Goal: Task Accomplishment & Management: Use online tool/utility

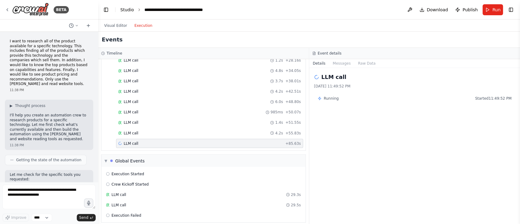
click at [124, 9] on link "Studio" at bounding box center [127, 9] width 14 height 5
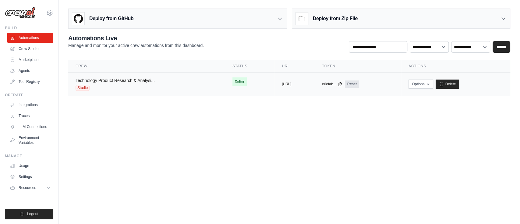
click at [131, 78] on link "Technology Product Research & Analysi..." at bounding box center [115, 80] width 79 height 5
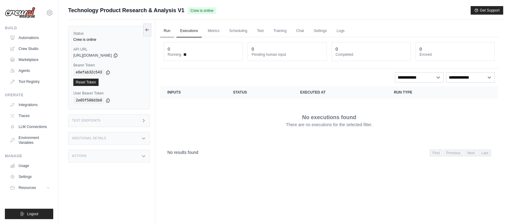
click at [170, 29] on link "Run" at bounding box center [167, 31] width 14 height 13
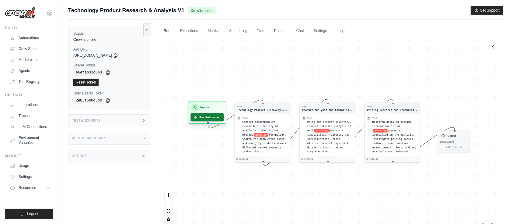
click at [208, 116] on button "Run Automation" at bounding box center [207, 117] width 33 height 8
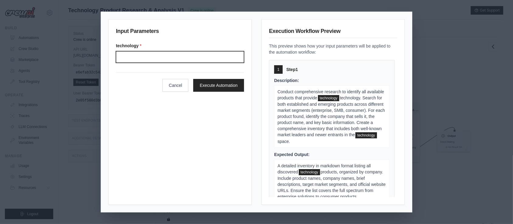
click at [155, 60] on input "Technology" at bounding box center [180, 57] width 128 height 12
click at [159, 56] on input "Technology" at bounding box center [180, 57] width 128 height 12
type input "*"
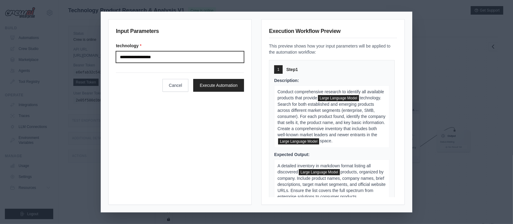
type input "**********"
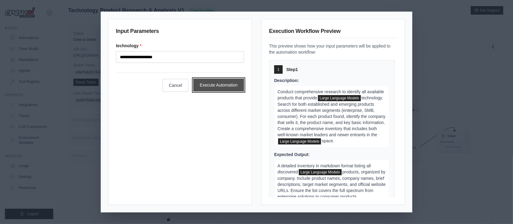
click at [227, 88] on button "Execute Automation" at bounding box center [218, 85] width 51 height 13
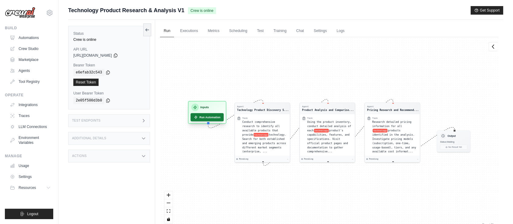
click at [205, 116] on button "Run Automation" at bounding box center [207, 117] width 33 height 8
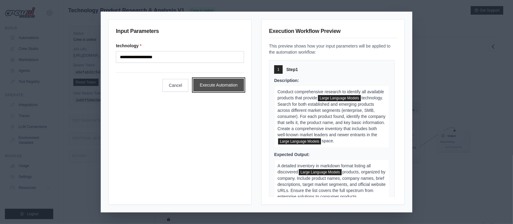
click at [227, 82] on button "Execute Automation" at bounding box center [218, 85] width 51 height 13
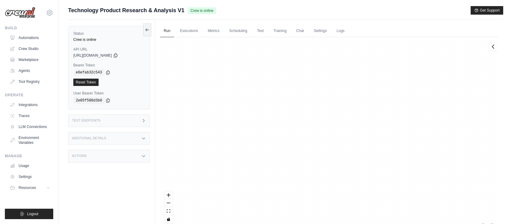
scroll to position [4280, 0]
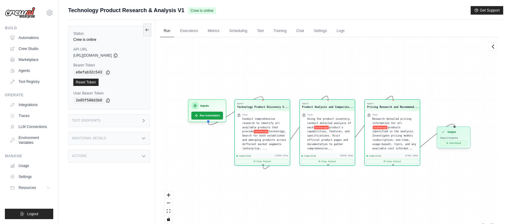
click at [456, 144] on button "View Result" at bounding box center [453, 143] width 27 height 5
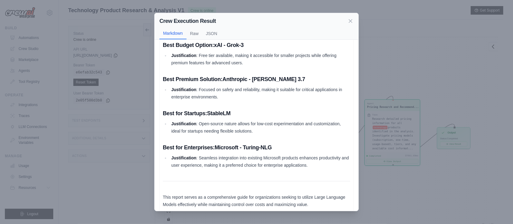
scroll to position [797, 0]
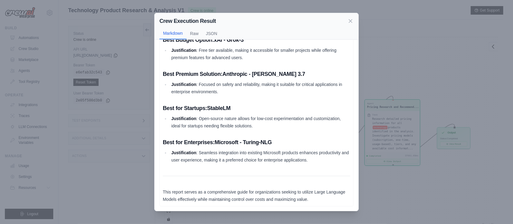
click at [396, 60] on div "Crew Execution Result Markdown Raw JSON Comprehensive Pricing Report and Recomm…" at bounding box center [256, 112] width 513 height 224
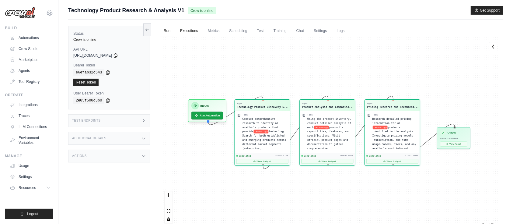
click at [190, 30] on link "Executions" at bounding box center [189, 31] width 25 height 13
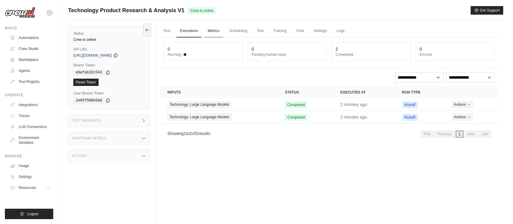
click at [211, 30] on link "Metrics" at bounding box center [213, 31] width 19 height 13
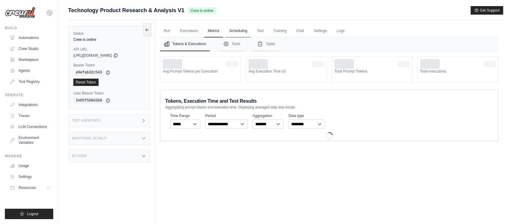
click at [244, 31] on link "Scheduling" at bounding box center [238, 31] width 25 height 13
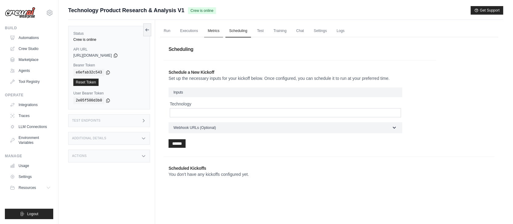
click at [216, 33] on link "Metrics" at bounding box center [213, 31] width 19 height 13
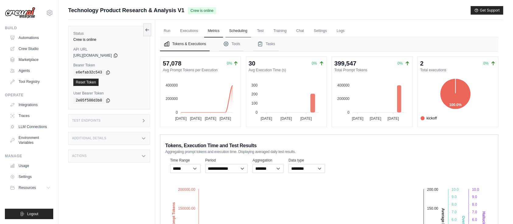
click at [235, 33] on link "Scheduling" at bounding box center [238, 31] width 25 height 13
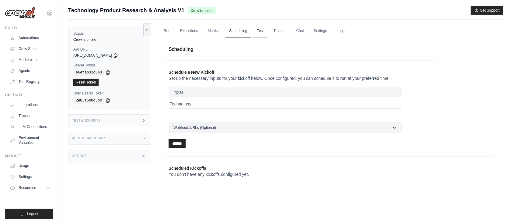
click at [263, 33] on link "Test" at bounding box center [261, 31] width 14 height 13
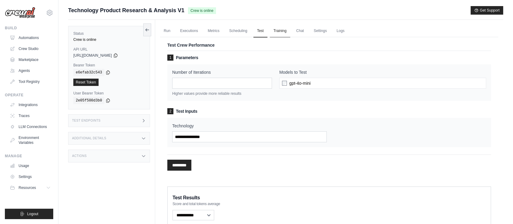
click at [283, 32] on link "Training" at bounding box center [280, 31] width 20 height 13
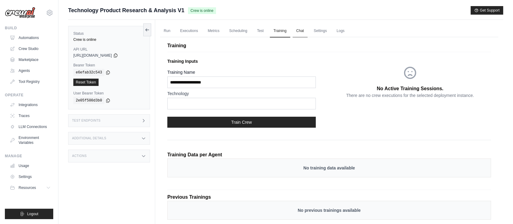
click at [305, 31] on link "Chat" at bounding box center [300, 31] width 15 height 13
click at [190, 30] on link "Executions" at bounding box center [189, 31] width 25 height 13
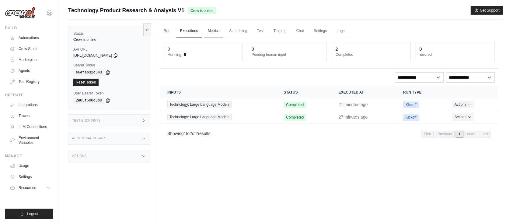
click at [210, 31] on link "Metrics" at bounding box center [213, 31] width 19 height 13
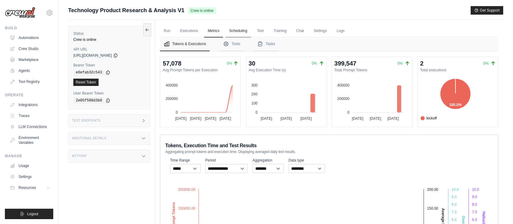
click at [238, 33] on link "Scheduling" at bounding box center [238, 31] width 25 height 13
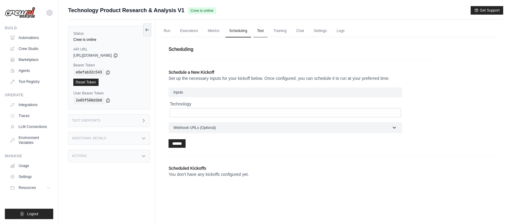
click at [265, 31] on link "Test" at bounding box center [261, 31] width 14 height 13
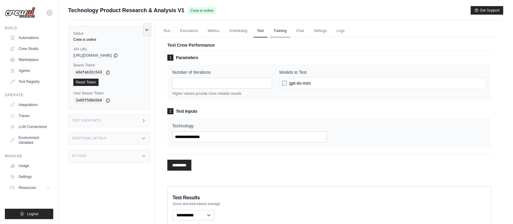
click at [286, 31] on link "Training" at bounding box center [280, 31] width 20 height 13
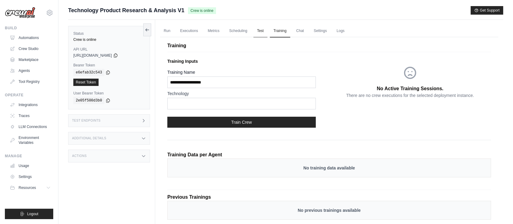
click at [266, 31] on link "Test" at bounding box center [261, 31] width 14 height 13
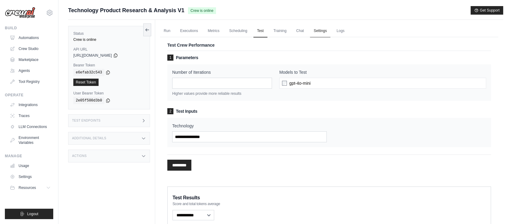
click at [322, 33] on link "Settings" at bounding box center [320, 31] width 20 height 13
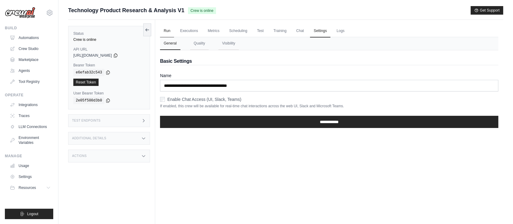
click at [171, 30] on link "Run" at bounding box center [167, 31] width 14 height 13
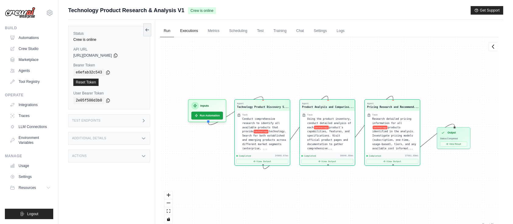
click at [179, 31] on link "Executions" at bounding box center [189, 31] width 25 height 13
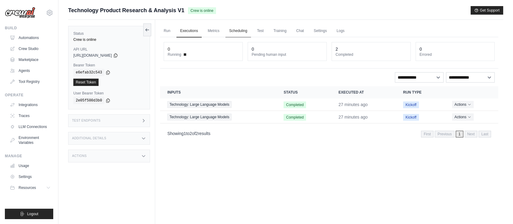
click at [243, 33] on link "Scheduling" at bounding box center [238, 31] width 25 height 13
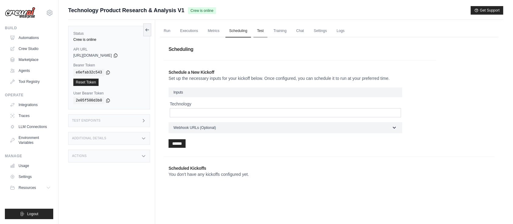
click at [264, 32] on link "Test" at bounding box center [261, 31] width 14 height 13
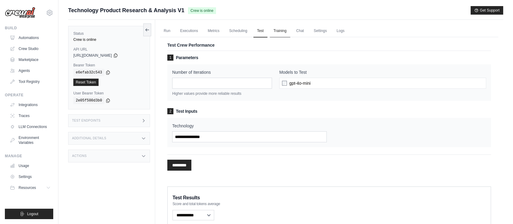
click at [282, 31] on link "Training" at bounding box center [280, 31] width 20 height 13
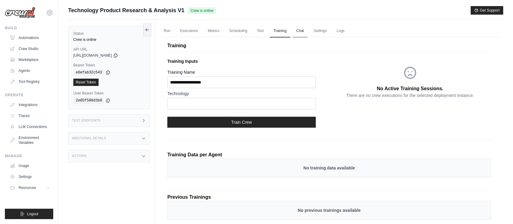
click at [294, 32] on link "Chat" at bounding box center [300, 31] width 15 height 13
click at [34, 84] on link "Tool Registry" at bounding box center [31, 82] width 46 height 10
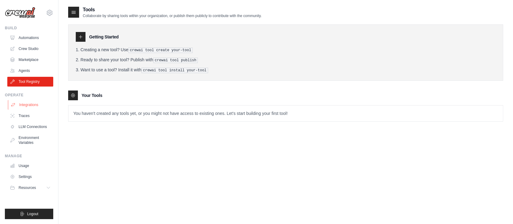
click at [32, 106] on link "Integrations" at bounding box center [31, 105] width 46 height 10
click at [31, 117] on link "Traces" at bounding box center [31, 116] width 46 height 10
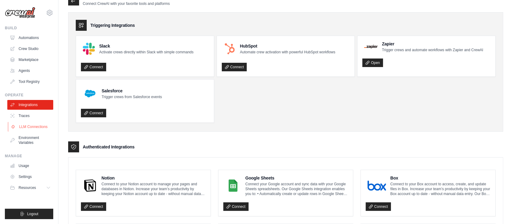
scroll to position [19, 0]
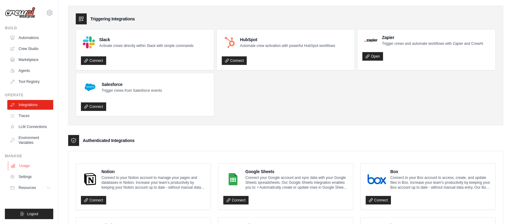
click at [28, 165] on link "Usage" at bounding box center [31, 166] width 46 height 10
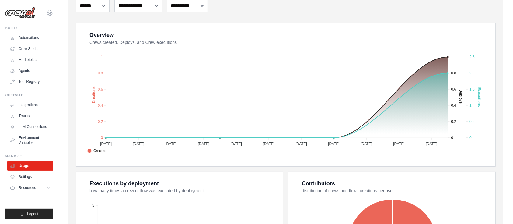
scroll to position [93, 0]
click at [38, 39] on link "Automations" at bounding box center [31, 38] width 46 height 10
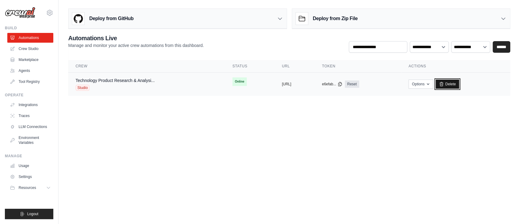
click at [459, 84] on link "Delete" at bounding box center [446, 83] width 23 height 9
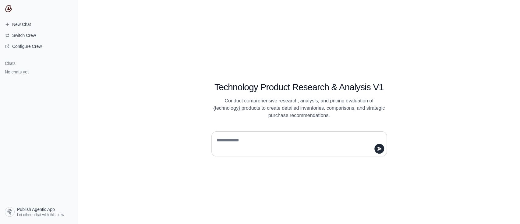
click at [239, 144] on textarea at bounding box center [297, 143] width 164 height 17
type textarea "**********"
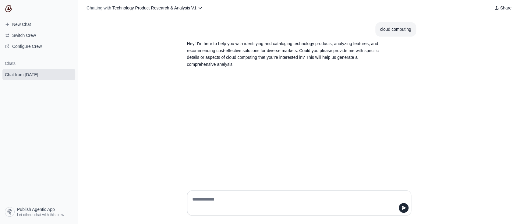
click at [387, 28] on div "cloud computing" at bounding box center [395, 29] width 31 height 7
drag, startPoint x: 411, startPoint y: 29, endPoint x: 379, endPoint y: 30, distance: 32.0
click at [379, 30] on section "cloud computing" at bounding box center [395, 29] width 41 height 14
copy div "cloud computing"
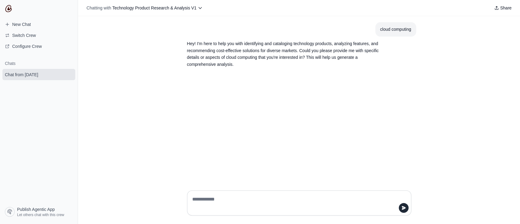
click at [203, 199] on textarea at bounding box center [297, 202] width 213 height 17
type textarea "**********"
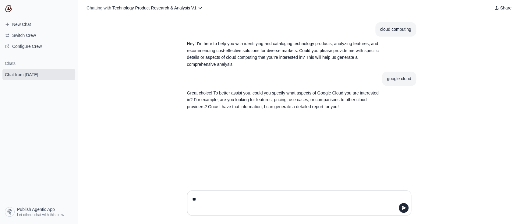
type textarea "***"
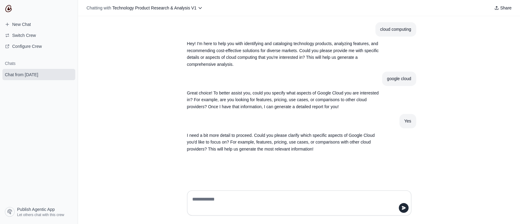
click at [248, 199] on textarea at bounding box center [297, 202] width 213 height 17
type textarea "**********"
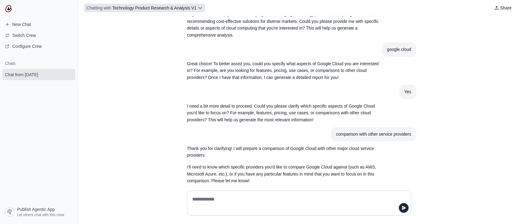
scroll to position [37, 0]
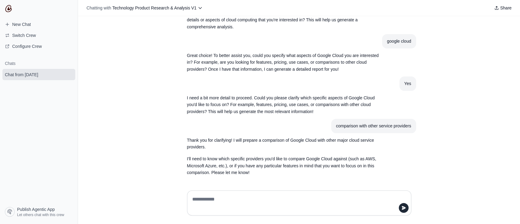
click at [275, 198] on textarea at bounding box center [297, 202] width 213 height 17
type textarea "***"
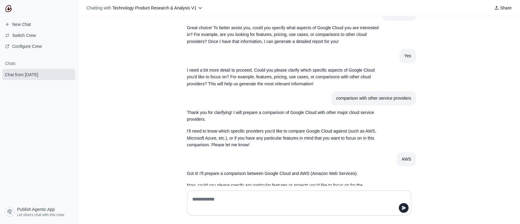
scroll to position [92, 0]
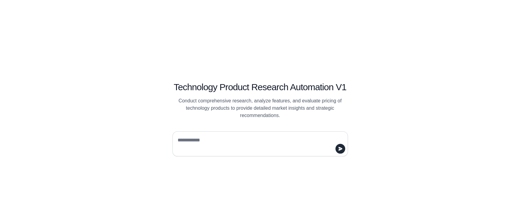
click at [193, 138] on textarea at bounding box center [258, 143] width 164 height 17
paste textarea "**********"
type textarea "**********"
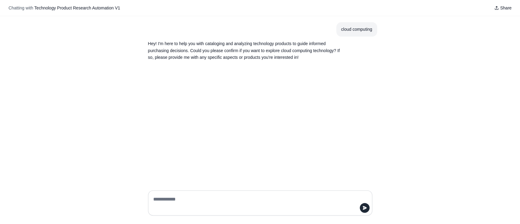
click at [181, 199] on textarea at bounding box center [258, 202] width 213 height 17
type textarea "**********"
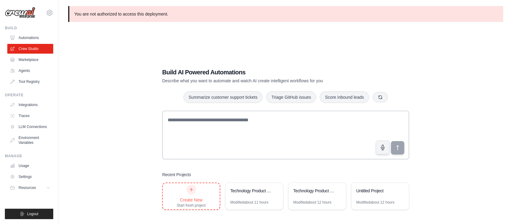
click at [196, 202] on div "Create New" at bounding box center [191, 200] width 29 height 6
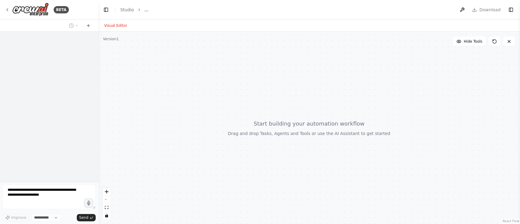
select select "****"
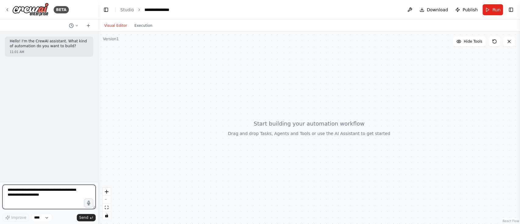
click at [68, 195] on textarea at bounding box center [48, 197] width 93 height 24
paste textarea "**********"
type textarea "**********"
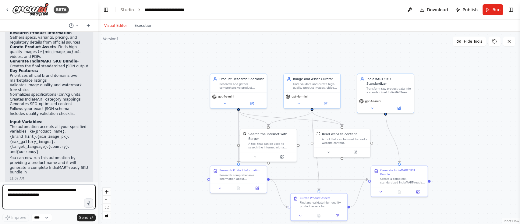
scroll to position [1020, 0]
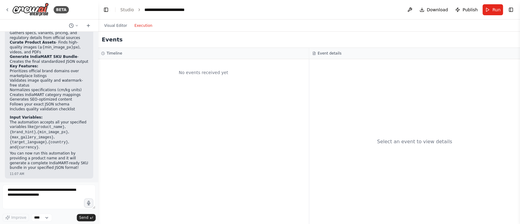
click at [140, 26] on button "Execution" at bounding box center [143, 25] width 25 height 7
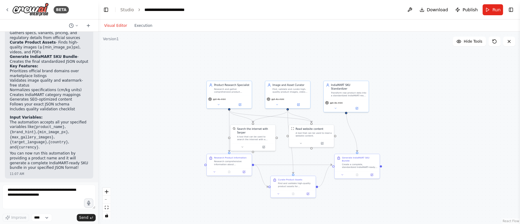
click at [122, 24] on button "Visual Editor" at bounding box center [115, 25] width 30 height 7
click at [496, 13] on button "Run" at bounding box center [492, 9] width 20 height 11
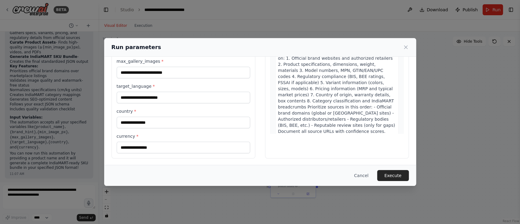
scroll to position [0, 0]
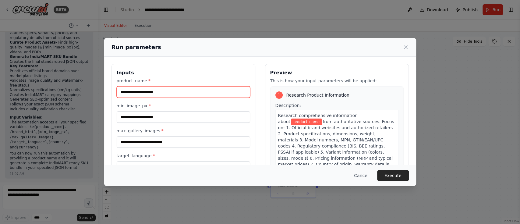
click at [178, 95] on input "product_name *" at bounding box center [183, 92] width 133 height 12
click at [151, 91] on input "product_name *" at bounding box center [183, 92] width 133 height 12
click at [365, 176] on button "Cancel" at bounding box center [361, 175] width 24 height 11
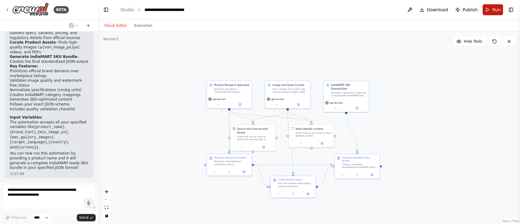
click at [490, 8] on button "Run" at bounding box center [492, 9] width 20 height 11
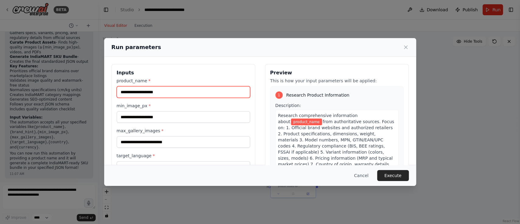
click at [197, 94] on input "product_name *" at bounding box center [183, 92] width 133 height 12
paste input "**********"
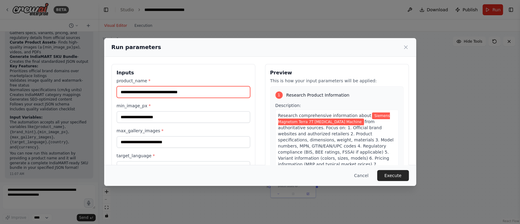
type input "**********"
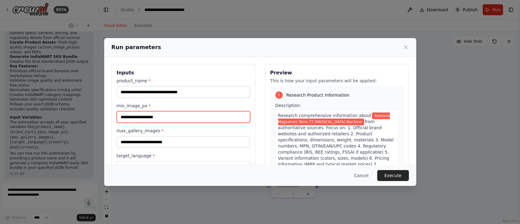
click at [178, 118] on input "min_image_px *" at bounding box center [183, 117] width 133 height 12
type input "***"
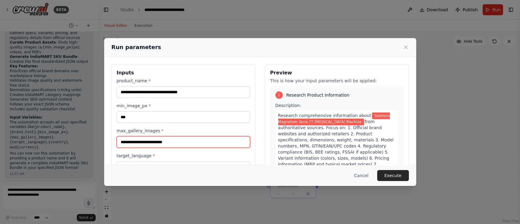
click at [176, 143] on input "max_gallery_images *" at bounding box center [183, 142] width 133 height 12
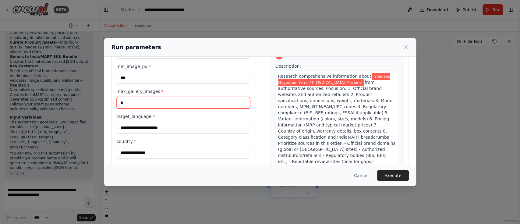
scroll to position [40, 0]
type input "*"
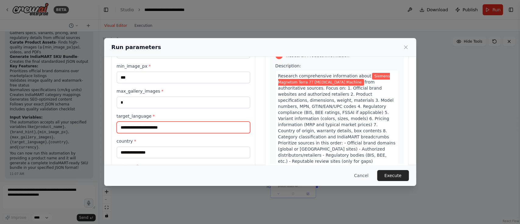
click at [153, 128] on input "target_language *" at bounding box center [183, 128] width 133 height 12
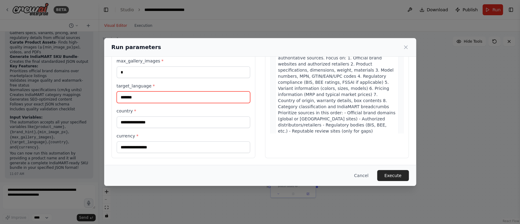
type input "*******"
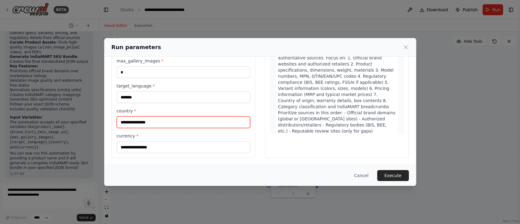
click at [149, 123] on input "country *" at bounding box center [183, 122] width 133 height 12
type input "*****"
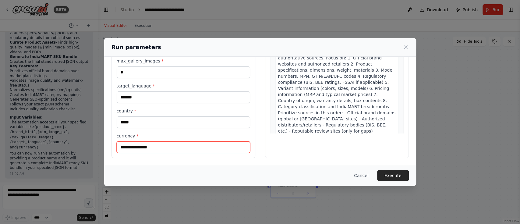
click at [149, 148] on input "currency *" at bounding box center [183, 147] width 133 height 12
type input "***"
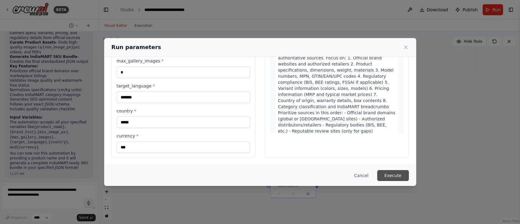
click at [393, 175] on button "Execute" at bounding box center [393, 175] width 32 height 11
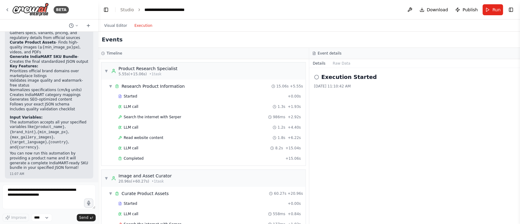
click at [140, 26] on button "Execution" at bounding box center [143, 25] width 25 height 7
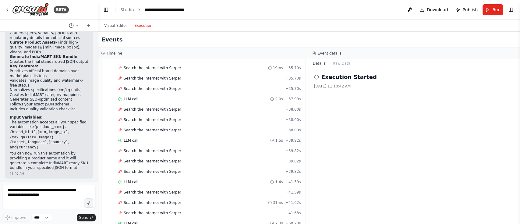
scroll to position [1124, 0]
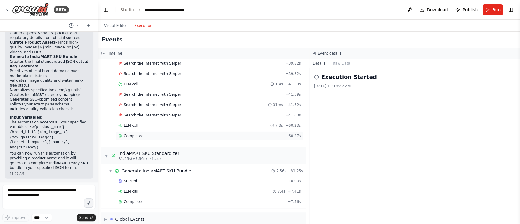
click at [160, 133] on div "Completed" at bounding box center [200, 135] width 165 height 5
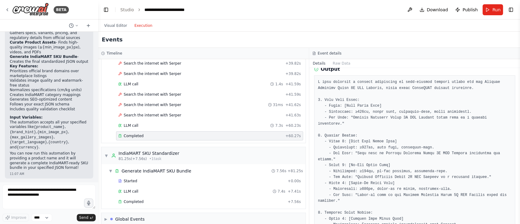
scroll to position [134, 0]
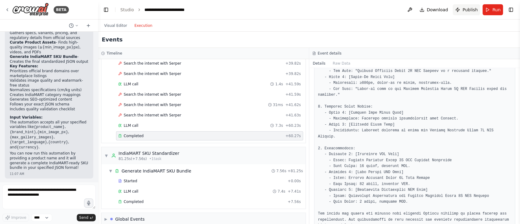
click at [468, 10] on span "Publish" at bounding box center [469, 10] width 15 height 6
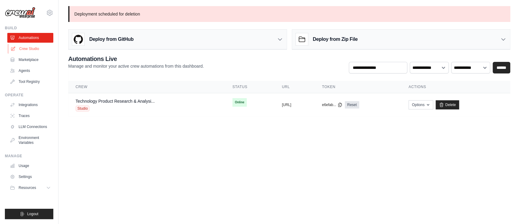
click at [33, 48] on link "Crew Studio" at bounding box center [31, 49] width 46 height 10
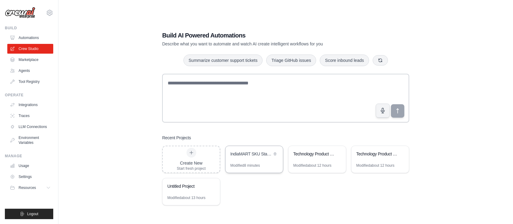
click at [242, 154] on div "IndiaMART SKU Standardizer" at bounding box center [252, 154] width 42 height 6
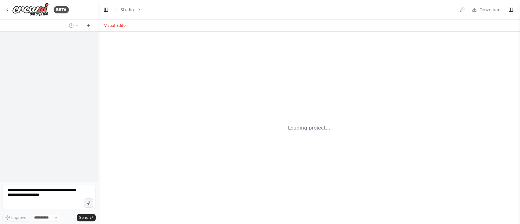
select select "****"
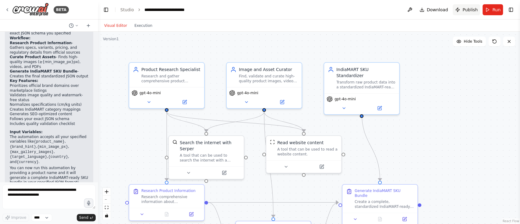
click at [470, 9] on span "Publish" at bounding box center [469, 10] width 15 height 6
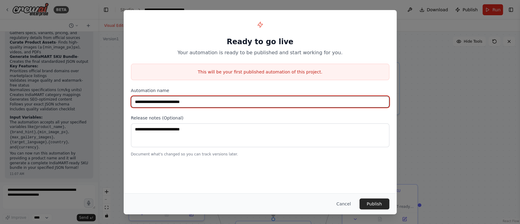
drag, startPoint x: 200, startPoint y: 102, endPoint x: 190, endPoint y: 101, distance: 10.4
click at [190, 101] on input "**********" at bounding box center [260, 102] width 258 height 12
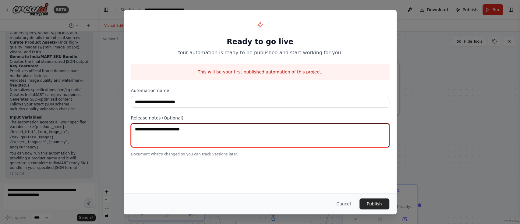
click at [181, 129] on textarea at bounding box center [260, 135] width 258 height 24
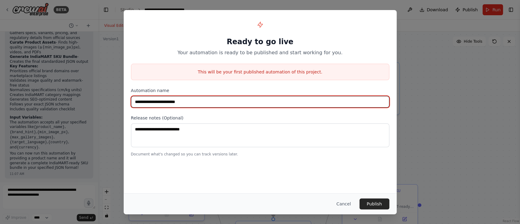
click at [200, 102] on input "**********" at bounding box center [260, 102] width 258 height 12
type input "**********"
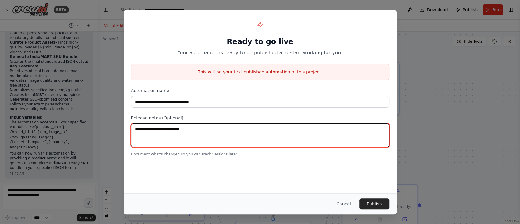
click at [180, 132] on textarea at bounding box center [260, 135] width 258 height 24
type textarea "**********"
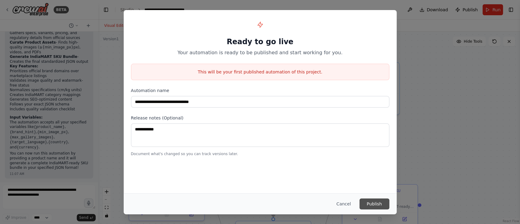
click at [377, 203] on button "Publish" at bounding box center [374, 203] width 30 height 11
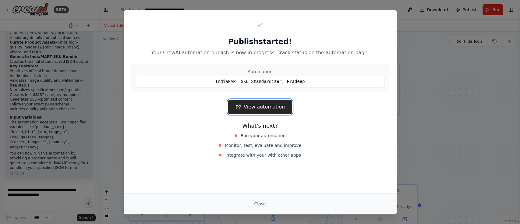
click at [272, 106] on link "View automation" at bounding box center [260, 107] width 64 height 15
click at [264, 206] on button "Close" at bounding box center [259, 203] width 21 height 11
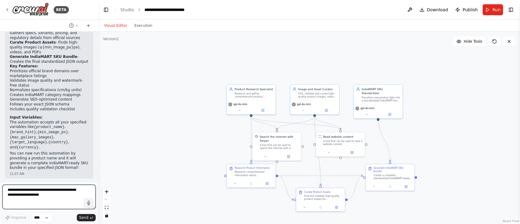
click at [49, 199] on textarea at bounding box center [48, 197] width 93 height 24
type textarea "*"
click at [28, 190] on textarea "**********" at bounding box center [48, 197] width 93 height 24
click at [70, 191] on textarea "**********" at bounding box center [48, 197] width 93 height 24
paste textarea "**********"
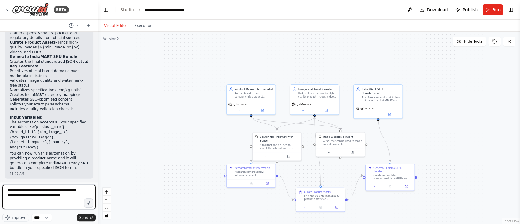
type textarea "**********"
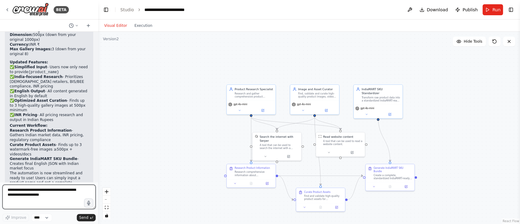
scroll to position [1553, 0]
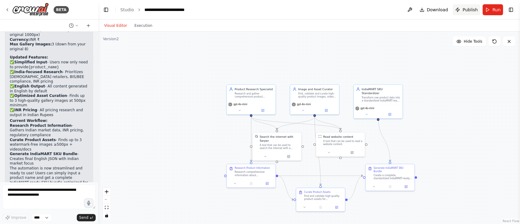
click at [467, 11] on span "Publish" at bounding box center [469, 10] width 15 height 6
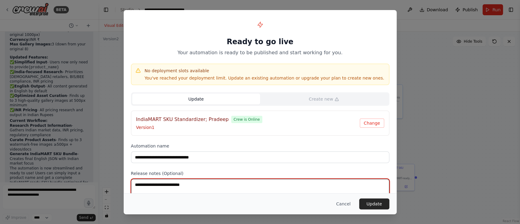
click at [220, 185] on textarea at bounding box center [260, 191] width 258 height 24
paste textarea "**********"
click at [239, 183] on textarea "**********" at bounding box center [260, 191] width 258 height 24
type textarea "*"
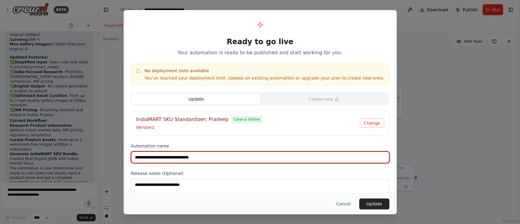
click at [189, 157] on input "**********" at bounding box center [260, 157] width 258 height 12
type input "**********"
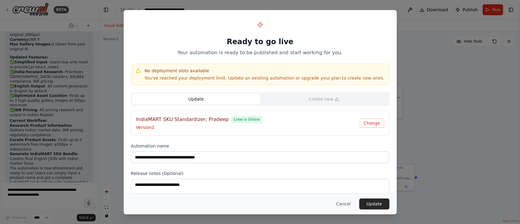
click at [248, 138] on div "**********" at bounding box center [260, 114] width 273 height 209
click at [367, 204] on button "Update" at bounding box center [374, 203] width 30 height 11
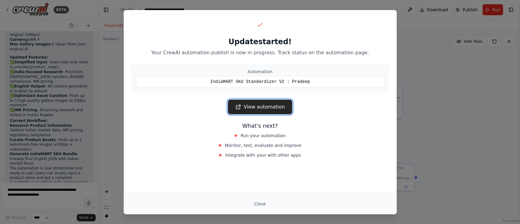
click at [265, 106] on link "View automation" at bounding box center [260, 107] width 64 height 15
click at [253, 106] on link "View automation" at bounding box center [260, 107] width 64 height 15
click at [263, 105] on link "View automation" at bounding box center [260, 107] width 64 height 15
click at [259, 208] on button "Close" at bounding box center [259, 203] width 21 height 11
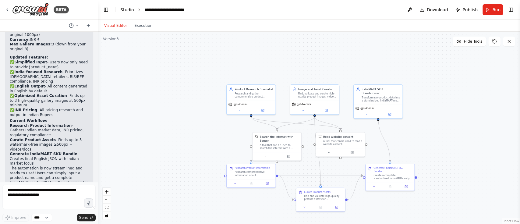
click at [129, 9] on link "Studio" at bounding box center [127, 9] width 14 height 5
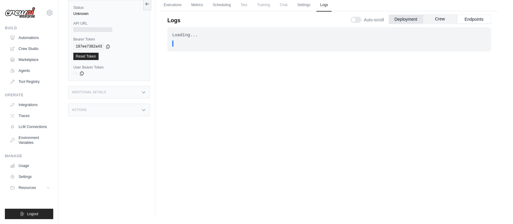
click at [437, 20] on button "Crew" at bounding box center [440, 18] width 34 height 9
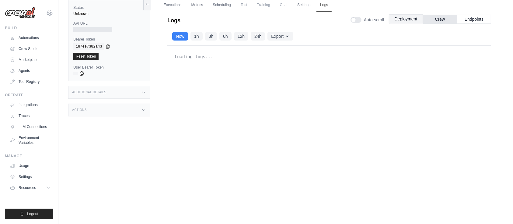
click at [404, 20] on button "Deployment" at bounding box center [406, 18] width 34 height 9
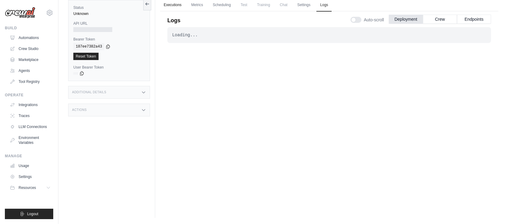
click at [181, 5] on link "Executions" at bounding box center [172, 5] width 25 height 13
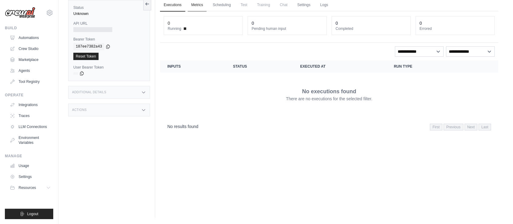
click at [202, 7] on link "Metrics" at bounding box center [197, 5] width 19 height 13
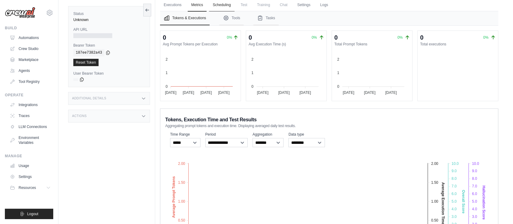
click at [222, 5] on link "Scheduling" at bounding box center [221, 5] width 25 height 13
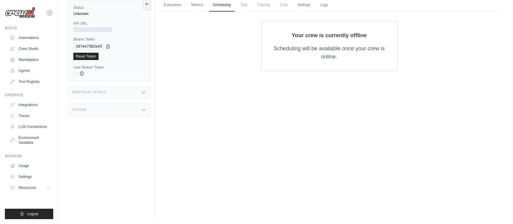
click at [247, 6] on span "Test" at bounding box center [244, 5] width 14 height 12
click at [262, 6] on span "Training" at bounding box center [264, 5] width 20 height 12
click at [289, 5] on span "Chat" at bounding box center [284, 5] width 15 height 12
click at [333, 4] on ul "Executions Metrics Scheduling Test Training Chat Settings Logs" at bounding box center [329, 5] width 339 height 12
click at [326, 6] on link "Logs" at bounding box center [324, 5] width 15 height 13
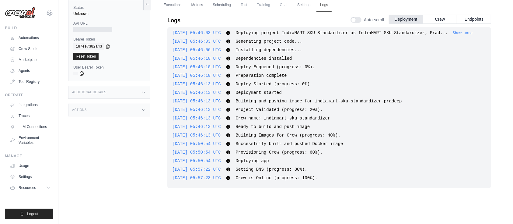
scroll to position [2, 0]
click at [300, 5] on link "Settings" at bounding box center [304, 5] width 20 height 13
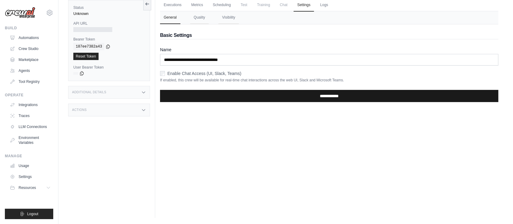
click at [263, 98] on input "**********" at bounding box center [329, 96] width 339 height 12
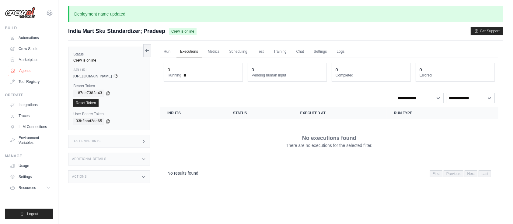
click at [27, 70] on link "Agents" at bounding box center [31, 71] width 46 height 10
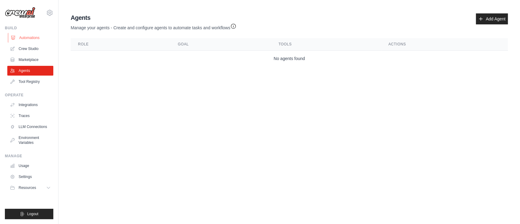
click at [31, 37] on link "Automations" at bounding box center [31, 38] width 46 height 10
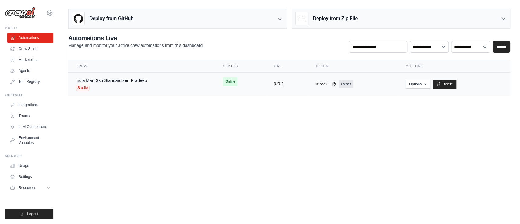
click at [274, 83] on button "[URL]" at bounding box center [278, 83] width 9 height 5
click at [430, 86] on button "Options" at bounding box center [418, 83] width 25 height 9
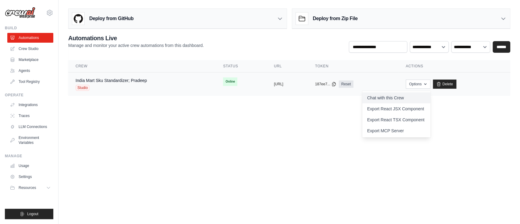
click at [425, 96] on link "Chat with this Crew" at bounding box center [396, 97] width 68 height 11
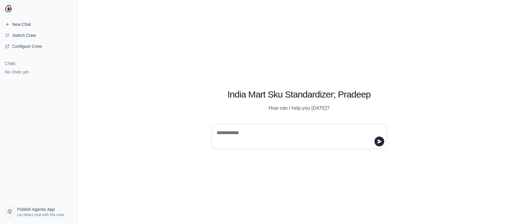
click at [261, 132] on textarea at bounding box center [297, 136] width 164 height 17
click at [303, 132] on textarea "**********" at bounding box center [297, 136] width 164 height 17
paste textarea "**********"
type textarea "**********"
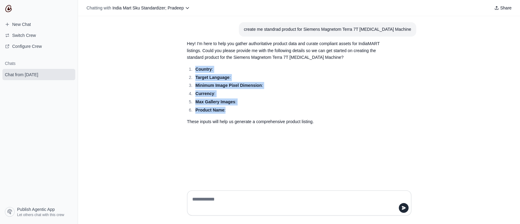
drag, startPoint x: 230, startPoint y: 111, endPoint x: 193, endPoint y: 69, distance: 55.7
click at [193, 69] on ol "Country : Target Language : Minimum Image Pixel Dimension : Currency : Max Gall…" at bounding box center [284, 90] width 195 height 48
copy ol "Country : Target Language : Minimum Image Pixel Dimension : Currency : Max Gall…"
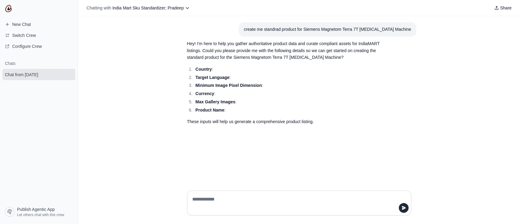
click at [214, 197] on textarea at bounding box center [297, 202] width 213 height 17
paste textarea "**********"
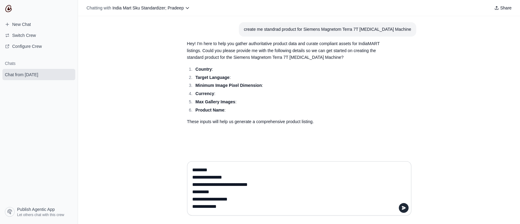
click at [232, 171] on textarea "**********" at bounding box center [297, 188] width 213 height 46
click at [242, 180] on textarea "**********" at bounding box center [297, 188] width 213 height 46
click at [274, 184] on textarea "**********" at bounding box center [297, 188] width 213 height 46
click at [252, 193] on textarea "**********" at bounding box center [297, 188] width 213 height 46
click at [249, 199] on textarea "**********" at bounding box center [297, 188] width 213 height 46
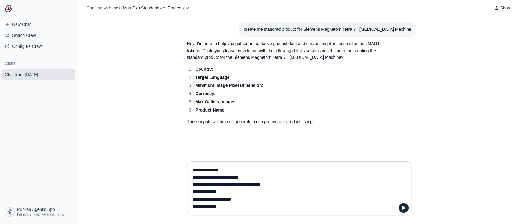
click at [243, 206] on textarea "**********" at bounding box center [297, 188] width 213 height 46
drag, startPoint x: 246, startPoint y: 198, endPoint x: 189, endPoint y: 171, distance: 63.2
click at [189, 171] on div "**********" at bounding box center [299, 188] width 224 height 54
drag, startPoint x: 331, startPoint y: 28, endPoint x: 412, endPoint y: 28, distance: 81.6
click at [412, 28] on section "create me standrad product for Siemens Magnetom Terra 7T MRI Machine" at bounding box center [327, 29] width 177 height 14
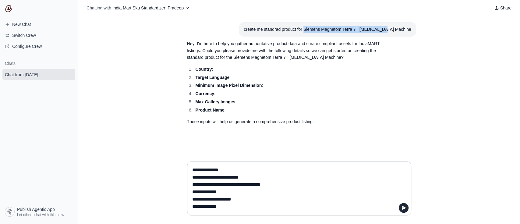
copy div "Siemens Magnetom Terra 7T MRI Machine"
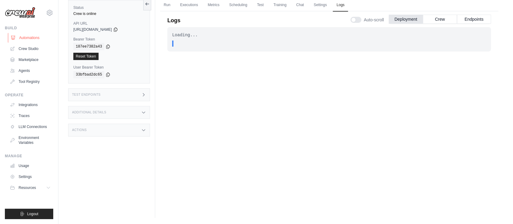
click at [29, 38] on link "Automations" at bounding box center [31, 38] width 46 height 10
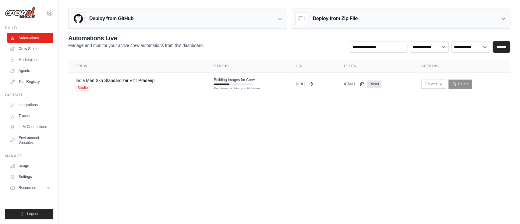
click at [29, 38] on link "Automations" at bounding box center [30, 38] width 46 height 10
click at [30, 47] on link "Crew Studio" at bounding box center [31, 49] width 46 height 10
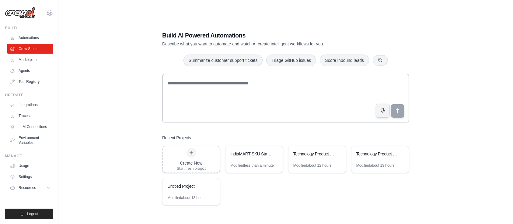
click at [32, 38] on link "Automations" at bounding box center [30, 38] width 46 height 10
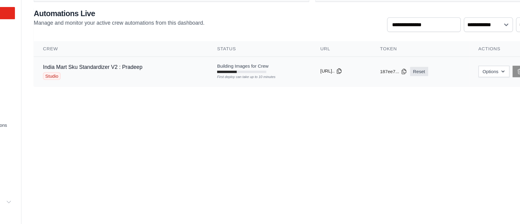
click at [313, 83] on icon at bounding box center [310, 83] width 5 height 5
click at [446, 84] on button "Options" at bounding box center [433, 83] width 25 height 9
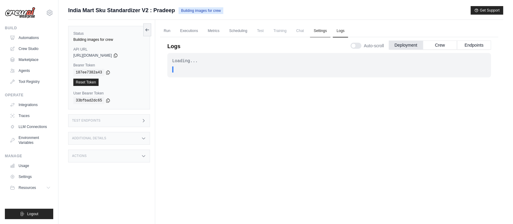
click at [319, 30] on link "Settings" at bounding box center [320, 31] width 20 height 13
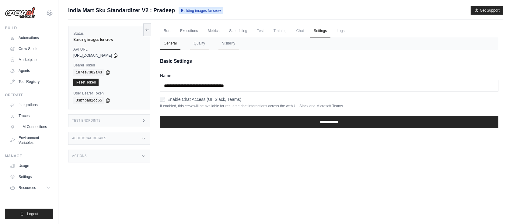
click at [303, 31] on span "Chat" at bounding box center [300, 31] width 15 height 12
click at [280, 32] on span "Training" at bounding box center [280, 31] width 20 height 12
click at [243, 31] on link "Scheduling" at bounding box center [238, 31] width 25 height 13
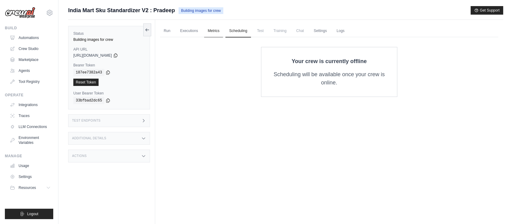
click at [205, 30] on link "Metrics" at bounding box center [213, 31] width 19 height 13
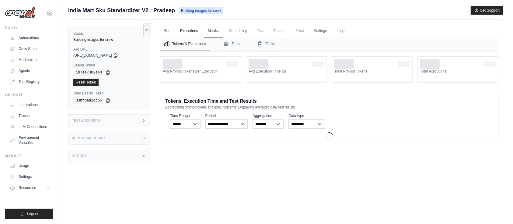
click at [185, 31] on link "Executions" at bounding box center [189, 31] width 25 height 13
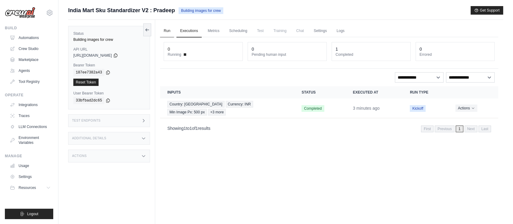
click at [167, 33] on link "Run" at bounding box center [167, 31] width 14 height 13
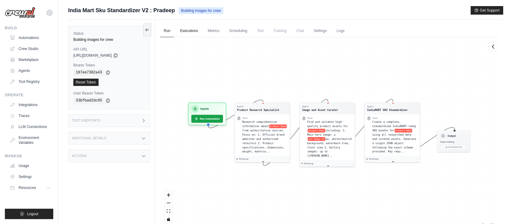
click at [195, 32] on link "Executions" at bounding box center [189, 31] width 25 height 13
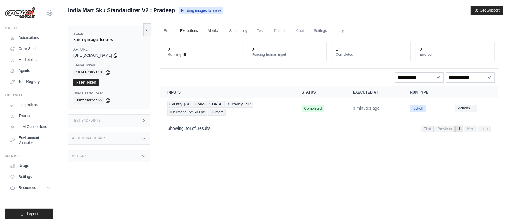
click at [211, 32] on link "Metrics" at bounding box center [213, 31] width 19 height 13
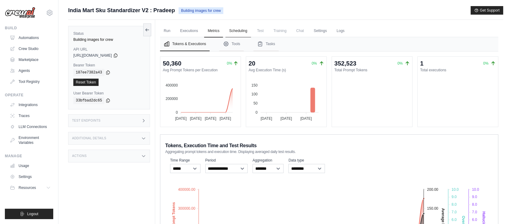
click at [231, 34] on link "Scheduling" at bounding box center [238, 31] width 25 height 13
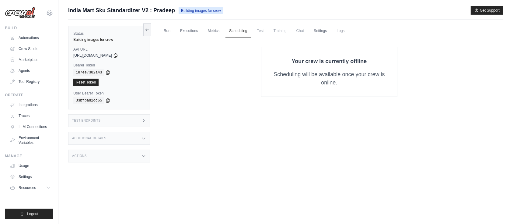
click at [261, 33] on span "Test" at bounding box center [261, 31] width 14 height 12
click at [319, 33] on link "Settings" at bounding box center [320, 31] width 20 height 13
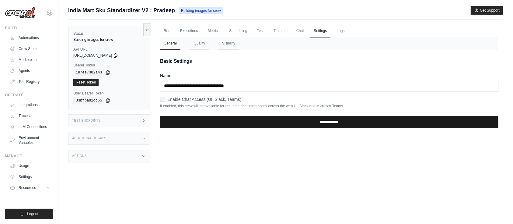
click at [325, 122] on input "**********" at bounding box center [329, 122] width 339 height 12
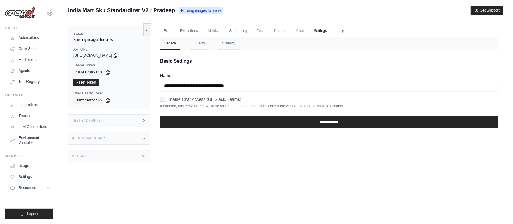
click at [341, 30] on link "Logs" at bounding box center [340, 31] width 15 height 13
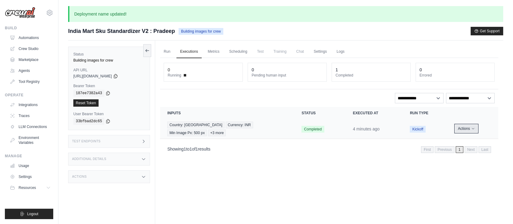
click at [470, 125] on button "Actions" at bounding box center [467, 128] width 22 height 7
click at [325, 148] on div "Showing 1 to 1 of 1 results First Previous 1 Next Last" at bounding box center [329, 149] width 339 height 16
click at [226, 129] on span "+3 more" at bounding box center [217, 132] width 18 height 7
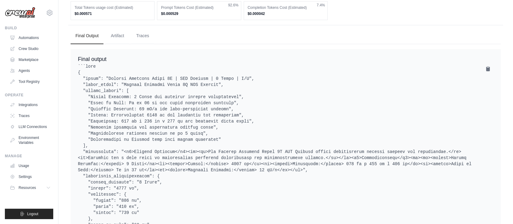
scroll to position [267, 0]
click at [120, 27] on button "Artifact" at bounding box center [117, 35] width 23 height 16
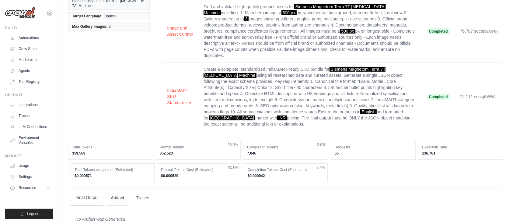
click at [88, 189] on button "Final Output" at bounding box center [87, 197] width 33 height 16
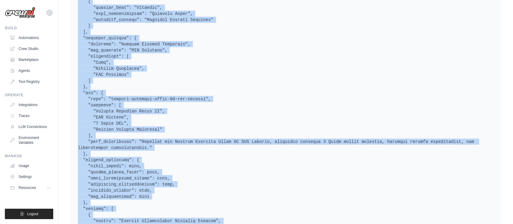
scroll to position [694, 0]
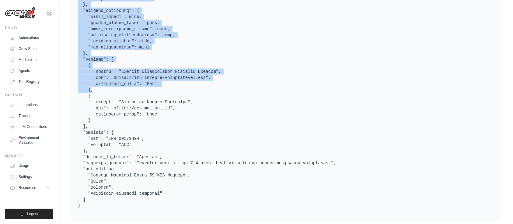
drag, startPoint x: 78, startPoint y: 67, endPoint x: 216, endPoint y: 190, distance: 185.1
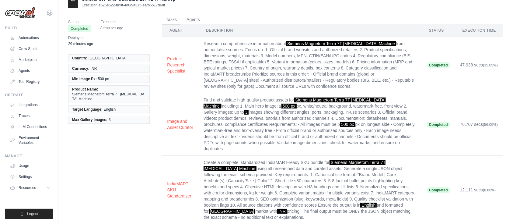
scroll to position [0, 0]
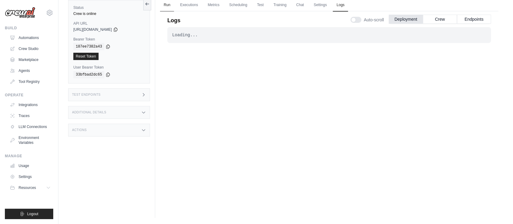
click at [170, 5] on link "Run" at bounding box center [167, 5] width 14 height 13
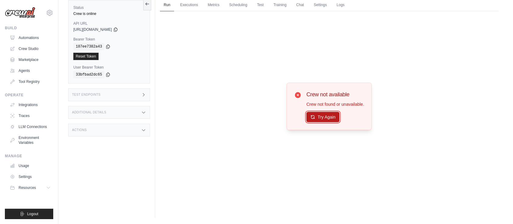
click at [318, 119] on button "Try Again" at bounding box center [323, 117] width 33 height 10
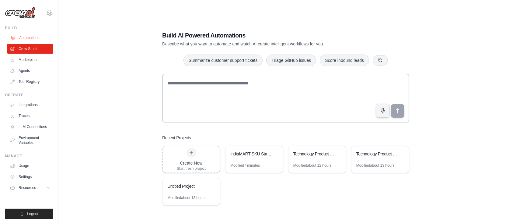
click at [28, 37] on link "Automations" at bounding box center [31, 38] width 46 height 10
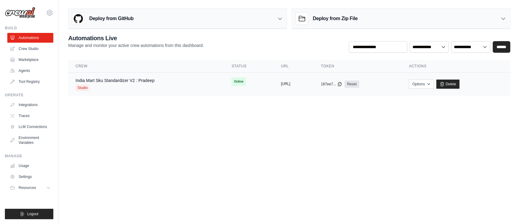
click at [287, 83] on button "[URL]" at bounding box center [285, 83] width 9 height 5
click at [281, 78] on div "copied" at bounding box center [287, 79] width 13 height 7
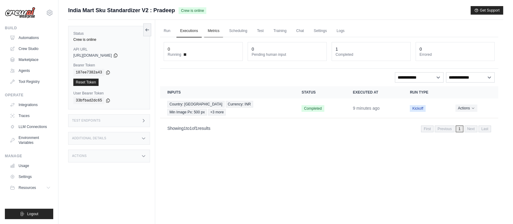
click at [213, 31] on link "Metrics" at bounding box center [213, 31] width 19 height 13
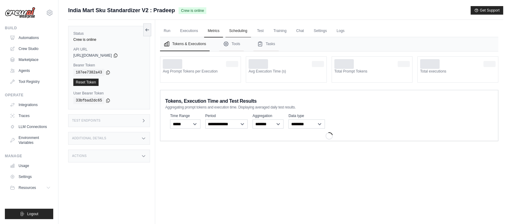
click at [236, 30] on link "Scheduling" at bounding box center [238, 31] width 25 height 13
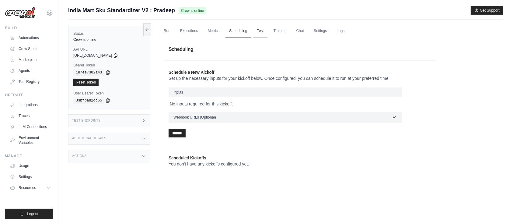
click at [266, 28] on link "Test" at bounding box center [261, 31] width 14 height 13
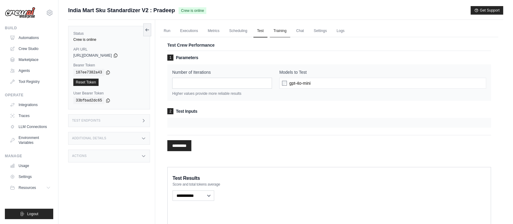
click at [282, 31] on link "Training" at bounding box center [280, 31] width 20 height 13
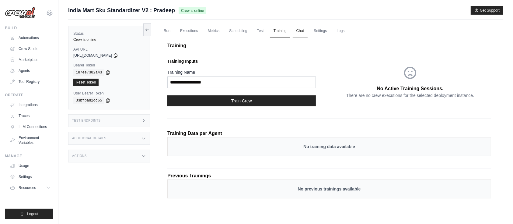
click at [300, 31] on link "Chat" at bounding box center [300, 31] width 15 height 13
click at [192, 32] on link "Executions" at bounding box center [189, 31] width 25 height 13
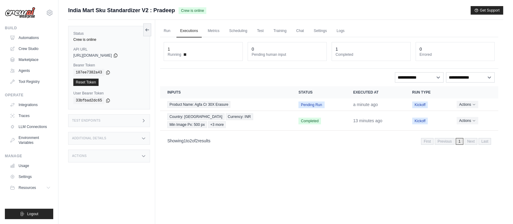
click at [224, 28] on ul "Run Executions Metrics Scheduling Test Training Chat Settings Logs" at bounding box center [329, 31] width 339 height 12
click at [37, 47] on link "Crew Studio" at bounding box center [31, 49] width 46 height 10
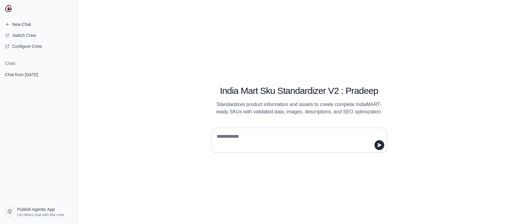
click at [274, 137] on textarea at bounding box center [297, 140] width 164 height 17
click at [298, 91] on h1 "India Mart Sku Standardizer V2 : Pradeep" at bounding box center [298, 90] width 175 height 11
click at [240, 137] on textarea at bounding box center [297, 140] width 164 height 17
paste textarea "**********"
type textarea "**********"
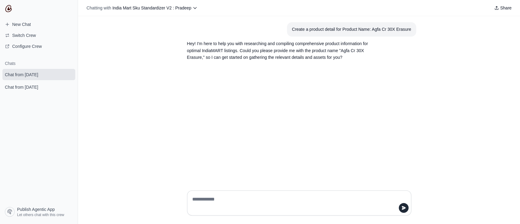
click at [241, 197] on textarea at bounding box center [297, 202] width 213 height 17
type textarea "**********"
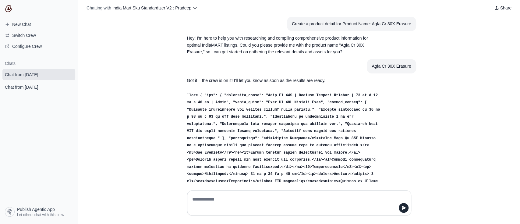
scroll to position [2, 0]
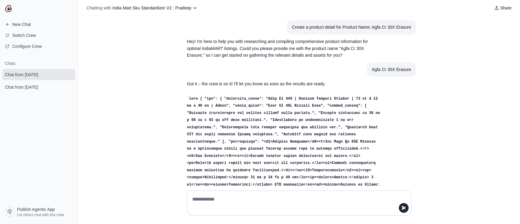
drag, startPoint x: 368, startPoint y: 171, endPoint x: 181, endPoint y: 97, distance: 201.1
copy code "json { "sku": { "canonical_title": "Agfa Cr 30X | Medical Imaging Erasure | 30 …"
click at [9, 6] on img at bounding box center [8, 8] width 7 height 7
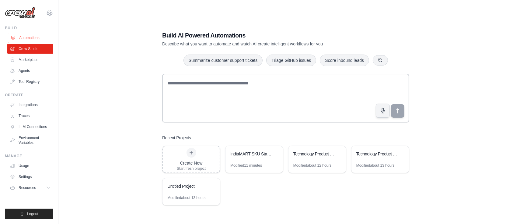
click at [30, 38] on link "Automations" at bounding box center [31, 38] width 46 height 10
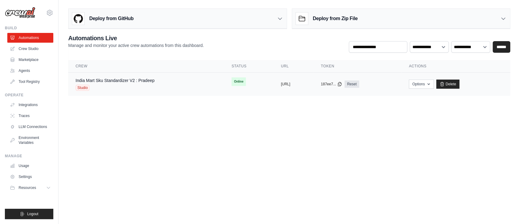
click at [120, 84] on div "India Mart Sku Standardizer V2 : Pradeep Studio" at bounding box center [115, 83] width 79 height 13
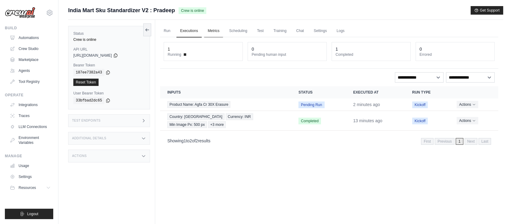
click at [219, 33] on link "Metrics" at bounding box center [213, 31] width 19 height 13
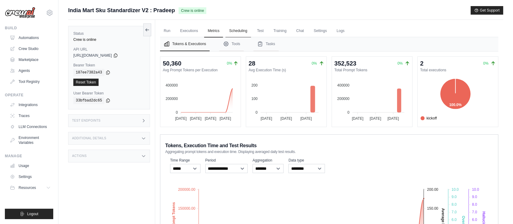
click at [241, 33] on link "Scheduling" at bounding box center [238, 31] width 25 height 13
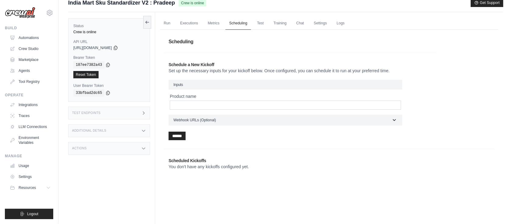
scroll to position [7, 0]
click at [262, 24] on link "Test" at bounding box center [261, 23] width 14 height 13
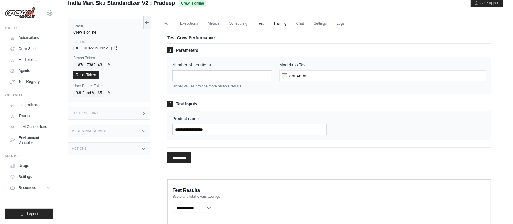
click at [279, 23] on link "Training" at bounding box center [280, 23] width 20 height 13
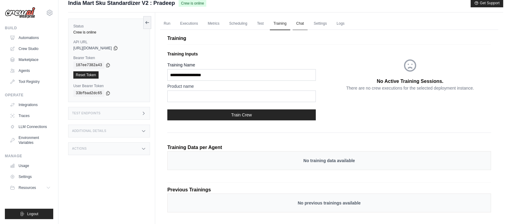
click at [300, 24] on link "Chat" at bounding box center [300, 23] width 15 height 13
click at [25, 35] on link "Automations" at bounding box center [31, 38] width 46 height 10
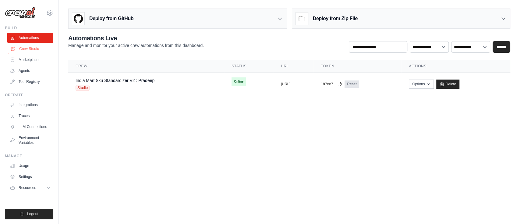
click at [27, 48] on link "Crew Studio" at bounding box center [31, 49] width 46 height 10
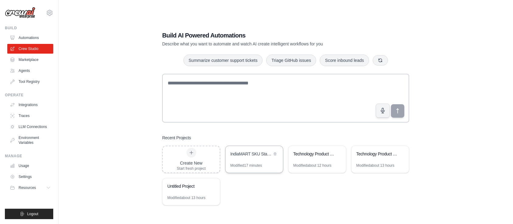
click at [238, 156] on div "IndiaMART SKU Standardizer" at bounding box center [252, 154] width 42 height 6
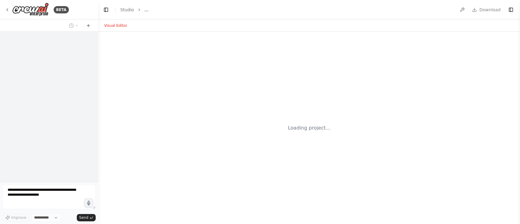
select select "****"
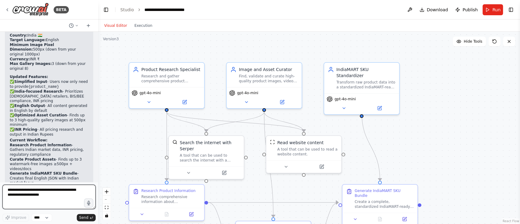
click at [26, 191] on textarea at bounding box center [48, 197] width 93 height 24
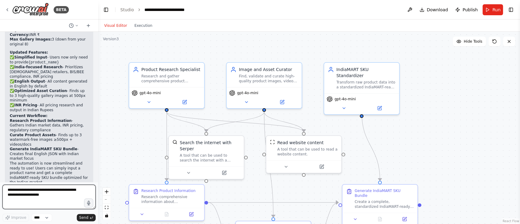
scroll to position [1553, 0]
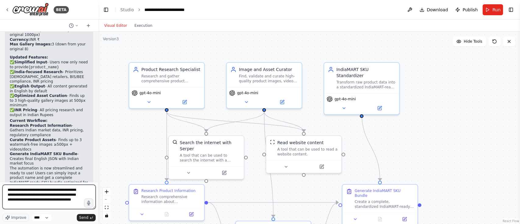
drag, startPoint x: 67, startPoint y: 200, endPoint x: 70, endPoint y: 203, distance: 4.6
click at [70, 203] on textarea "**********" at bounding box center [48, 197] width 93 height 24
click at [74, 191] on textarea "**********" at bounding box center [48, 197] width 93 height 24
click at [79, 193] on textarea "**********" at bounding box center [48, 197] width 93 height 24
click at [55, 201] on textarea "**********" at bounding box center [48, 197] width 93 height 24
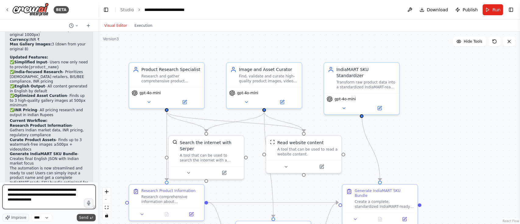
type textarea "**********"
click at [84, 218] on span "Send" at bounding box center [83, 217] width 9 height 5
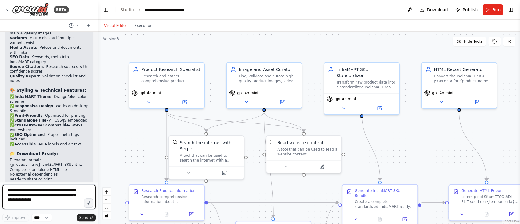
scroll to position [2056, 0]
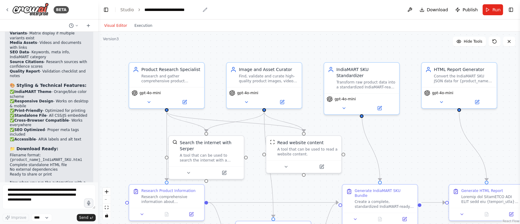
click at [171, 10] on div "**********" at bounding box center [172, 10] width 56 height 6
click at [163, 9] on div "**********" at bounding box center [172, 10] width 56 height 6
click at [223, 21] on div "Visual Editor Execution" at bounding box center [309, 25] width 422 height 12
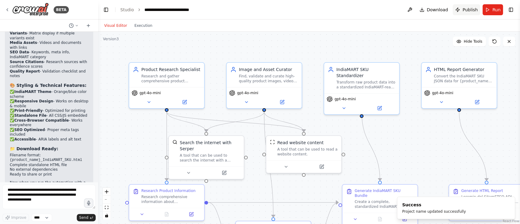
click at [472, 9] on span "Publish" at bounding box center [469, 10] width 15 height 6
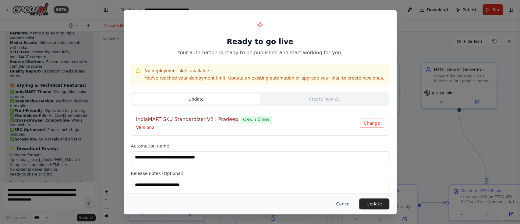
click at [343, 204] on button "Cancel" at bounding box center [343, 203] width 24 height 11
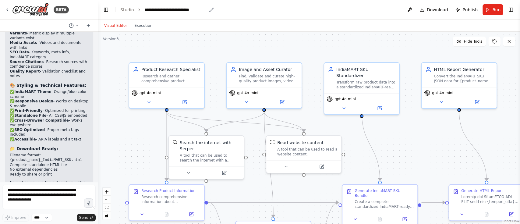
click at [204, 9] on div "**********" at bounding box center [175, 10] width 62 height 6
click at [244, 33] on div ".deletable-edge-delete-btn { width: 20px; height: 20px; border: 0px solid #ffff…" at bounding box center [309, 128] width 422 height 192
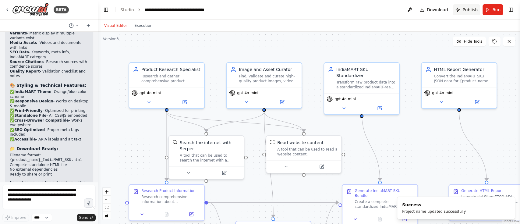
click at [468, 10] on span "Publish" at bounding box center [469, 10] width 15 height 6
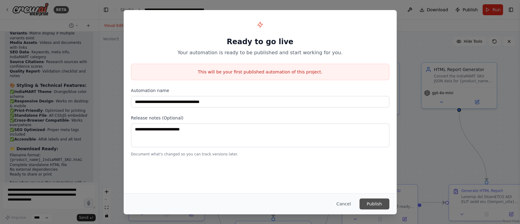
click at [378, 205] on button "Publish" at bounding box center [374, 203] width 30 height 11
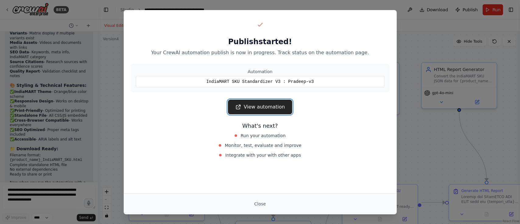
click at [279, 111] on link "View automation" at bounding box center [260, 107] width 64 height 15
click at [258, 202] on button "Close" at bounding box center [259, 203] width 21 height 11
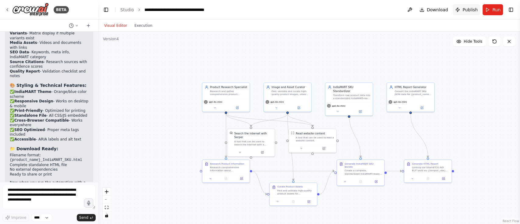
click at [463, 9] on span "Publish" at bounding box center [469, 10] width 15 height 6
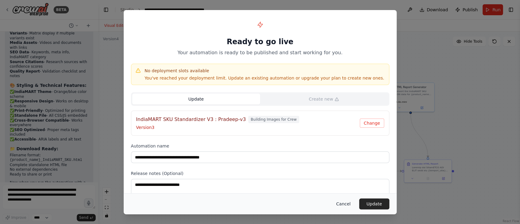
click at [346, 205] on button "Cancel" at bounding box center [343, 203] width 24 height 11
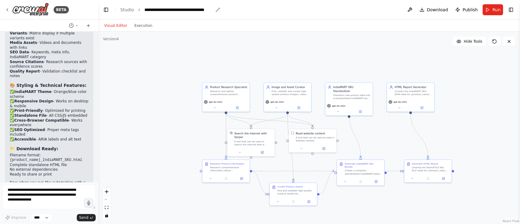
click at [216, 11] on icon "breadcrumb" at bounding box center [218, 10] width 4 height 4
click at [465, 11] on span "Publish" at bounding box center [469, 10] width 15 height 6
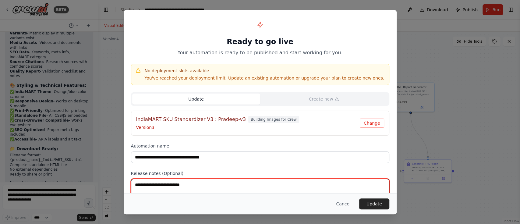
click at [225, 181] on textarea at bounding box center [260, 191] width 258 height 24
click at [163, 183] on textarea "**********" at bounding box center [260, 191] width 258 height 24
type textarea "**********"
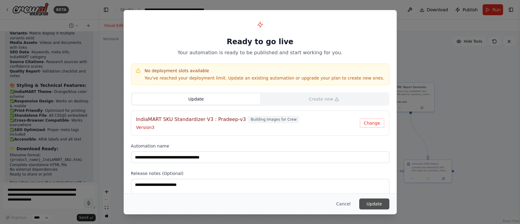
click at [364, 203] on button "Update" at bounding box center [374, 203] width 30 height 11
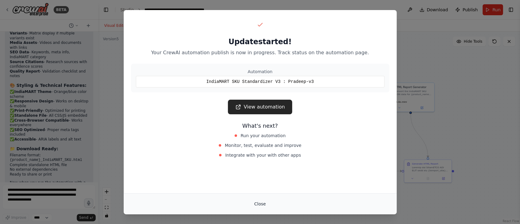
click at [260, 201] on button "Close" at bounding box center [259, 203] width 21 height 11
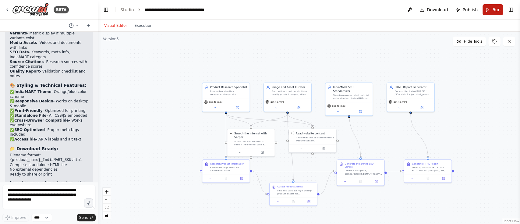
click at [492, 9] on button "Run" at bounding box center [492, 9] width 20 height 11
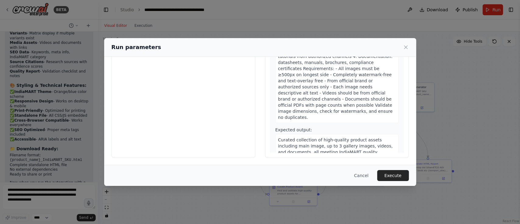
scroll to position [0, 0]
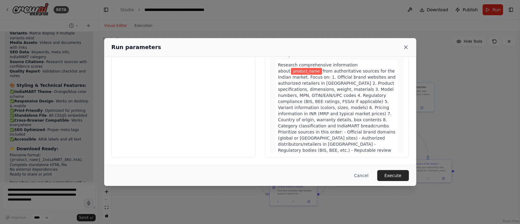
click at [406, 50] on icon at bounding box center [406, 47] width 6 height 6
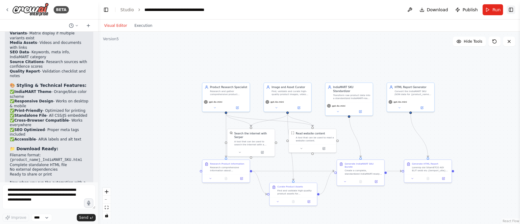
click at [511, 9] on button "Toggle Right Sidebar" at bounding box center [510, 9] width 9 height 9
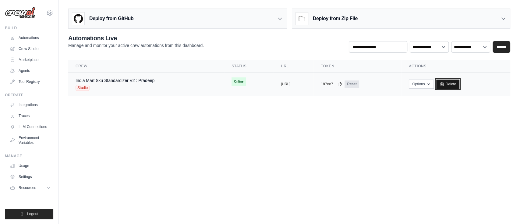
click at [460, 83] on link "Delete" at bounding box center [447, 83] width 23 height 9
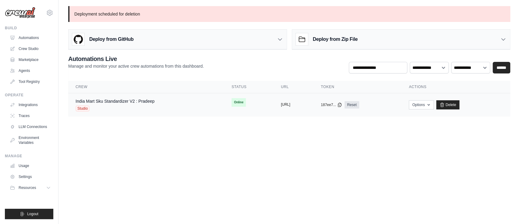
click at [281, 104] on button "[URL]" at bounding box center [285, 104] width 9 height 5
click at [34, 38] on link "Automations" at bounding box center [31, 38] width 46 height 10
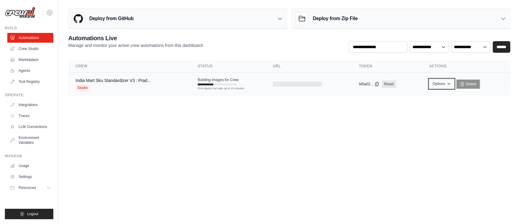
click at [449, 83] on icon "button" at bounding box center [448, 83] width 5 height 5
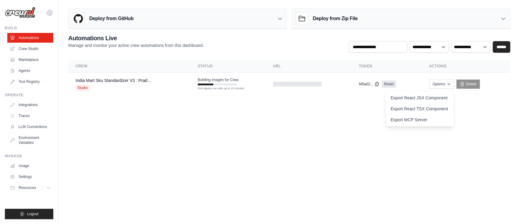
click at [356, 140] on body "[PERSON_NAME][EMAIL_ADDRESS][DOMAIN_NAME] Settings Build Automations Crew Studio" at bounding box center [260, 112] width 520 height 224
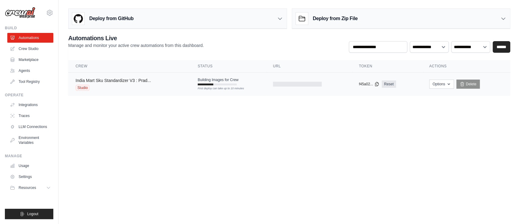
click at [108, 80] on link "India Mart Sku Standardizer V3 : Prad..." at bounding box center [113, 80] width 75 height 5
click at [447, 83] on icon "button" at bounding box center [448, 83] width 5 height 5
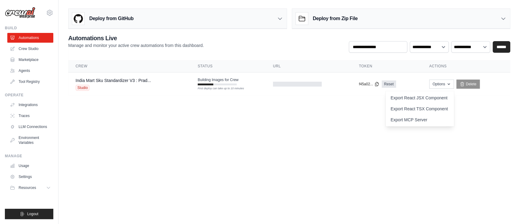
click at [313, 142] on body "[PERSON_NAME][EMAIL_ADDRESS][DOMAIN_NAME] Settings Build Automations Crew Studio" at bounding box center [260, 112] width 520 height 224
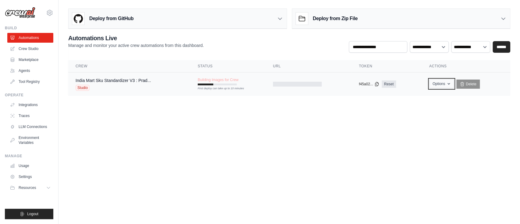
click at [446, 85] on icon "button" at bounding box center [448, 83] width 5 height 5
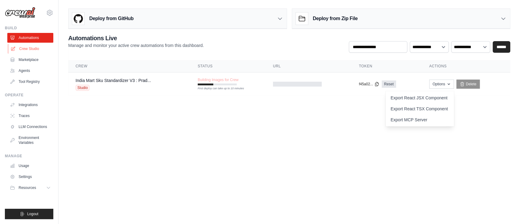
click at [26, 48] on link "Crew Studio" at bounding box center [31, 49] width 46 height 10
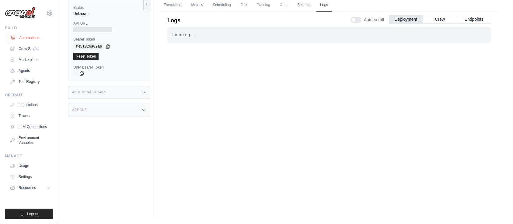
click at [32, 39] on link "Automations" at bounding box center [31, 38] width 46 height 10
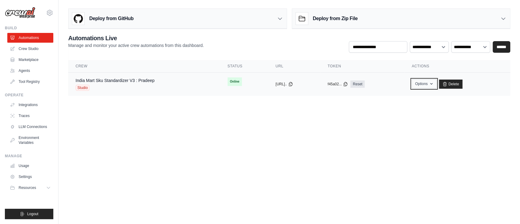
click at [434, 83] on button "Options" at bounding box center [423, 83] width 25 height 9
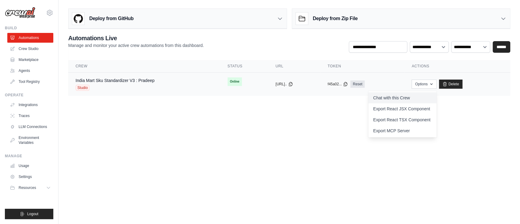
click at [407, 94] on link "Chat with this Crew" at bounding box center [402, 97] width 68 height 11
click at [393, 95] on link "Chat with this Crew" at bounding box center [399, 97] width 68 height 11
click at [413, 98] on link "Chat with this Crew" at bounding box center [399, 97] width 68 height 11
click at [117, 83] on div "India Mart Sku Standardizer V3 : Pradeep" at bounding box center [115, 80] width 79 height 6
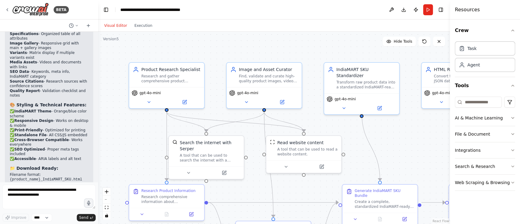
scroll to position [2056, 0]
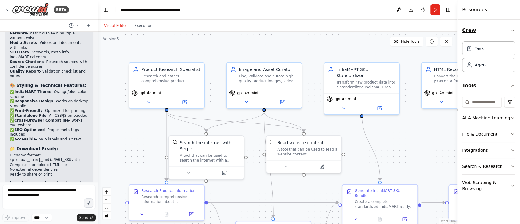
drag, startPoint x: 449, startPoint y: 25, endPoint x: 494, endPoint y: 22, distance: 44.9
click at [494, 22] on div "Resources Crew Task Agent Tools AI & Machine Learning File & Document Integrati…" at bounding box center [488, 112] width 63 height 224
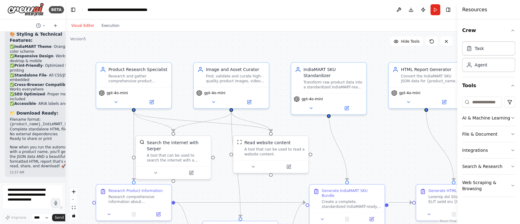
drag, startPoint x: 97, startPoint y: 122, endPoint x: 51, endPoint y: 119, distance: 45.5
click at [51, 119] on div "BETA Hello! I'm the CrewAI assistant. What kind of automation do you want to bu…" at bounding box center [32, 112] width 65 height 224
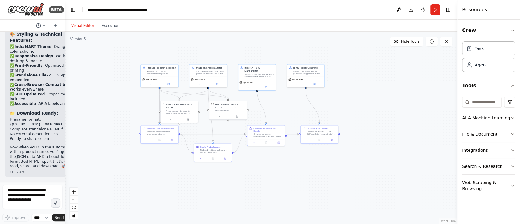
drag, startPoint x: 435, startPoint y: 113, endPoint x: 366, endPoint y: 79, distance: 77.0
click at [366, 79] on div ".deletable-edge-delete-btn { width: 20px; height: 20px; border: 0px solid #ffff…" at bounding box center [261, 128] width 392 height 192
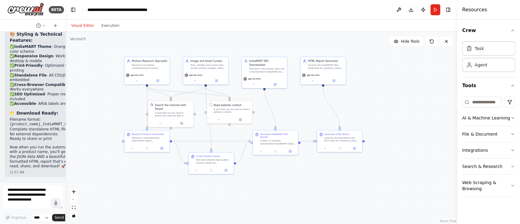
drag, startPoint x: 277, startPoint y: 110, endPoint x: 307, endPoint y: 105, distance: 30.5
click at [307, 105] on div ".deletable-edge-delete-btn { width: 20px; height: 20px; border: 0px solid #ffff…" at bounding box center [261, 128] width 392 height 192
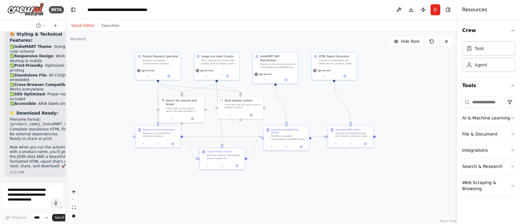
drag, startPoint x: 65, startPoint y: 108, endPoint x: 71, endPoint y: 103, distance: 7.5
click at [71, 103] on div ".deletable-edge-delete-btn { width: 20px; height: 20px; border: 0px solid #ffff…" at bounding box center [261, 128] width 392 height 192
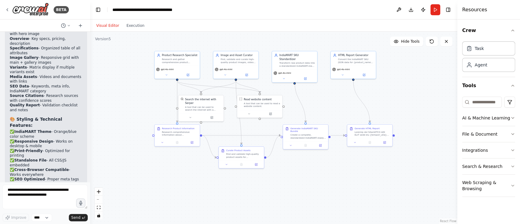
scroll to position [2138, 0]
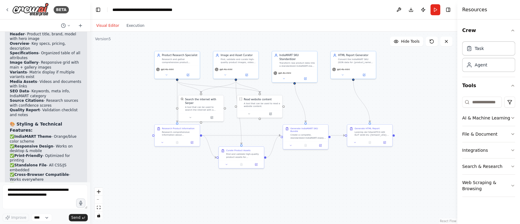
drag, startPoint x: 64, startPoint y: 92, endPoint x: 90, endPoint y: 89, distance: 26.9
click at [90, 89] on div "BETA Hello! I'm the CrewAI assistant. What kind of automation do you want to bu…" at bounding box center [260, 112] width 520 height 224
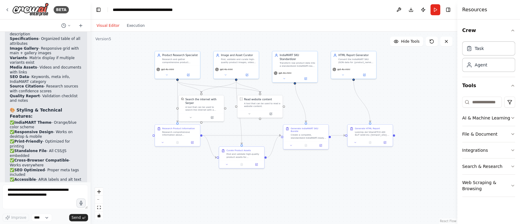
scroll to position [2158, 0]
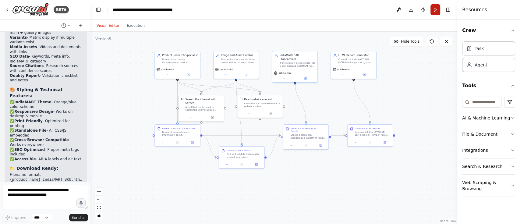
click at [435, 11] on button "Run" at bounding box center [435, 9] width 10 height 11
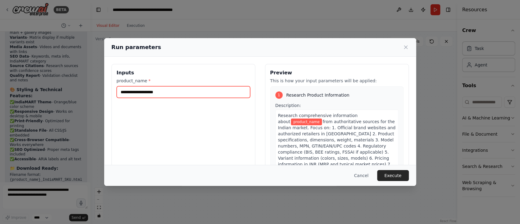
click at [157, 92] on input "product_name *" at bounding box center [183, 92] width 133 height 12
paste input "**********"
type input "**********"
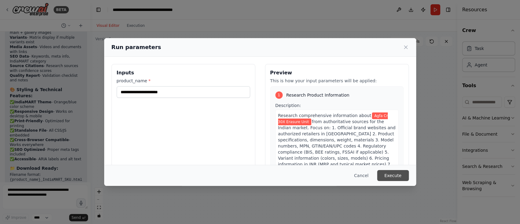
click at [398, 179] on button "Execute" at bounding box center [393, 175] width 32 height 11
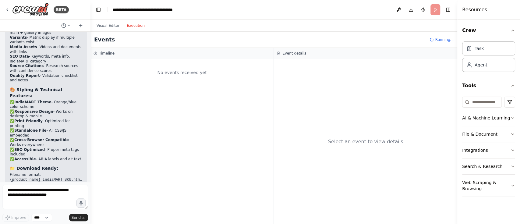
click at [138, 27] on button "Execution" at bounding box center [135, 25] width 25 height 7
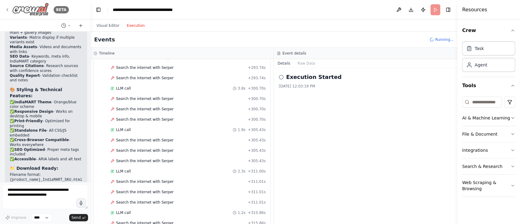
scroll to position [2762, 0]
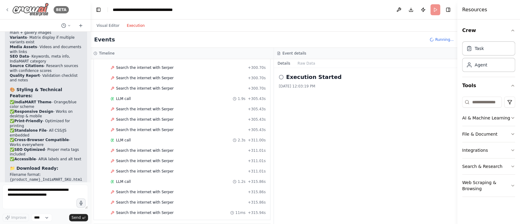
click at [8, 7] on icon at bounding box center [7, 9] width 5 height 5
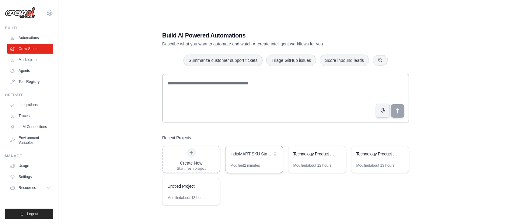
click at [248, 158] on div "IndiaMART SKU Standardizer V3 : Pradeep" at bounding box center [255, 154] width 58 height 17
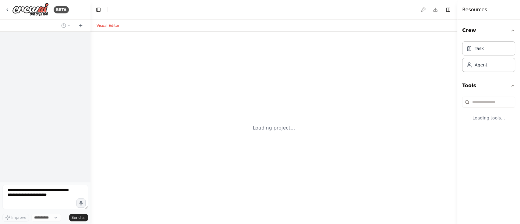
select select "****"
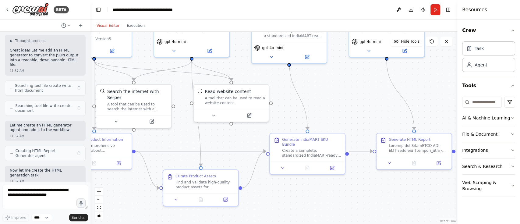
drag, startPoint x: 339, startPoint y: 121, endPoint x: 274, endPoint y: 70, distance: 82.4
click at [274, 70] on div ".deletable-edge-delete-btn { width: 20px; height: 20px; border: 0px solid #ffff…" at bounding box center [273, 128] width 367 height 192
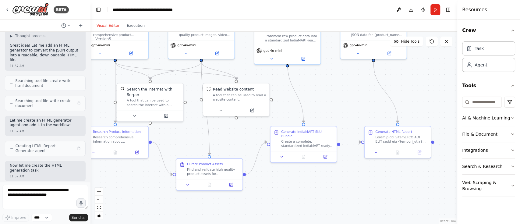
scroll to position [1823, 0]
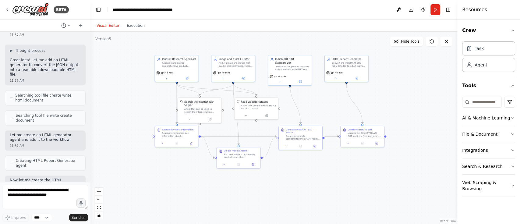
drag, startPoint x: 274, startPoint y: 70, endPoint x: 281, endPoint y: 89, distance: 20.1
click at [281, 89] on div ".deletable-edge-delete-btn { width: 20px; height: 20px; border: 0px solid #ffff…" at bounding box center [273, 128] width 367 height 192
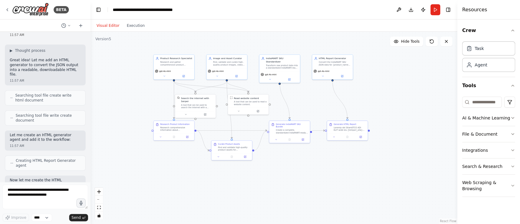
drag, startPoint x: 393, startPoint y: 84, endPoint x: 375, endPoint y: 82, distance: 18.4
click at [375, 82] on div ".deletable-edge-delete-btn { width: 20px; height: 20px; border: 0px solid #ffff…" at bounding box center [273, 128] width 367 height 192
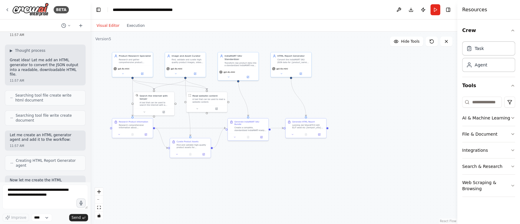
drag, startPoint x: 429, startPoint y: 83, endPoint x: 404, endPoint y: 80, distance: 24.6
click at [404, 80] on div ".deletable-edge-delete-btn { width: 20px; height: 20px; border: 0px solid #ffff…" at bounding box center [273, 128] width 367 height 192
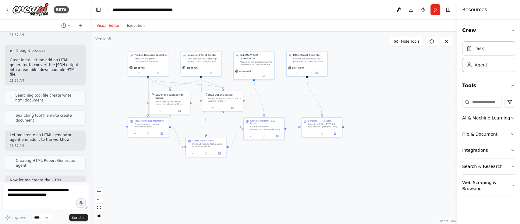
click at [404, 80] on div ".deletable-edge-delete-btn { width: 20px; height: 20px; border: 0px solid #ffff…" at bounding box center [273, 128] width 367 height 192
click at [434, 12] on button "Run" at bounding box center [435, 9] width 10 height 11
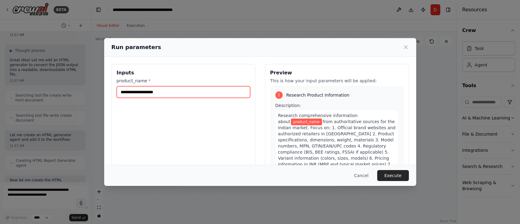
click at [178, 94] on input "product_name *" at bounding box center [183, 92] width 133 height 12
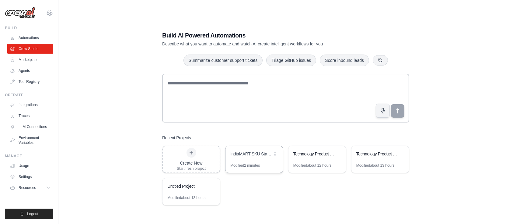
click at [253, 160] on div "IndiaMART SKU Standardizer V3 : Pradeep" at bounding box center [255, 154] width 58 height 17
click at [33, 36] on link "Automations" at bounding box center [31, 38] width 46 height 10
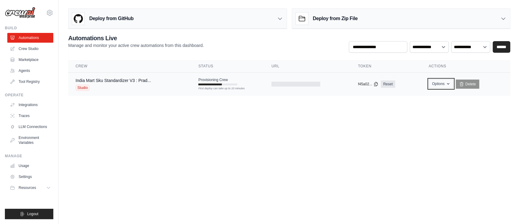
click at [448, 83] on icon "button" at bounding box center [448, 84] width 2 height 2
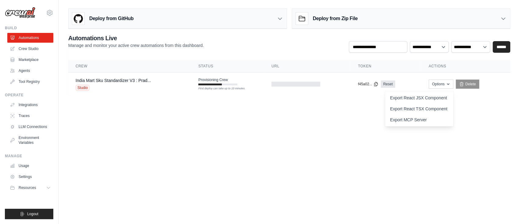
click at [344, 122] on body "pradeepc@indiamart.com Settings Build Automations Crew Studio" at bounding box center [260, 112] width 520 height 224
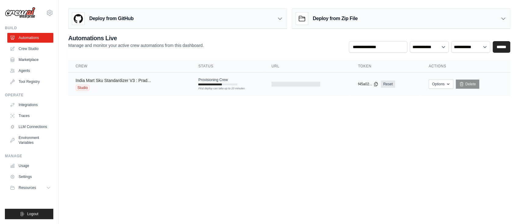
click at [121, 78] on link "India Mart Sku Standardizer V3 : Prad..." at bounding box center [113, 80] width 75 height 5
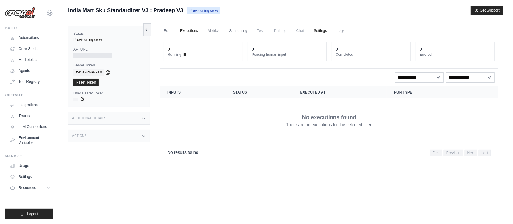
click at [319, 31] on link "Settings" at bounding box center [320, 31] width 20 height 13
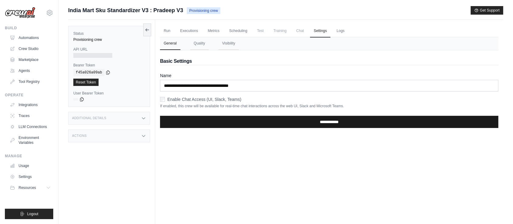
click at [237, 118] on input "**********" at bounding box center [329, 122] width 339 height 12
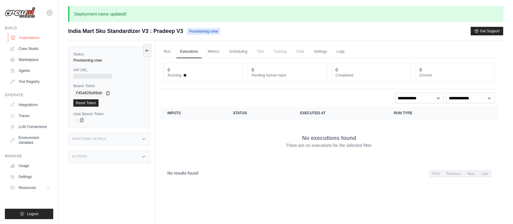
click at [32, 36] on link "Automations" at bounding box center [31, 38] width 46 height 10
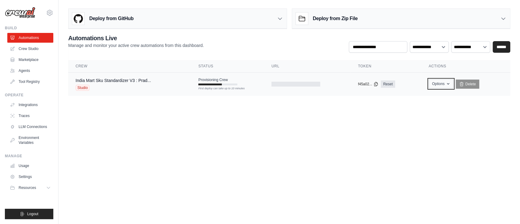
click at [448, 84] on icon "button" at bounding box center [448, 84] width 2 height 2
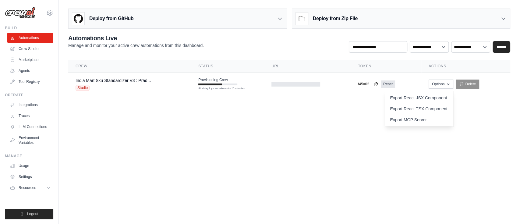
click at [225, 131] on body "pradeepc@indiamart.com Settings Build Automations Crew Studio" at bounding box center [260, 112] width 520 height 224
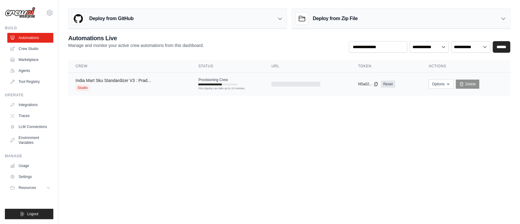
click at [136, 81] on link "India Mart Sku Standardizer V3 : Prad..." at bounding box center [113, 80] width 75 height 5
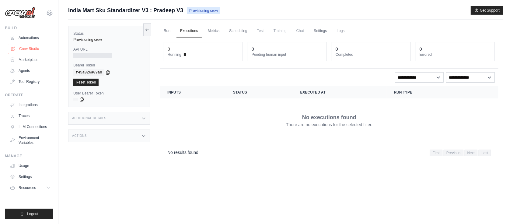
click at [31, 46] on link "Crew Studio" at bounding box center [31, 49] width 46 height 10
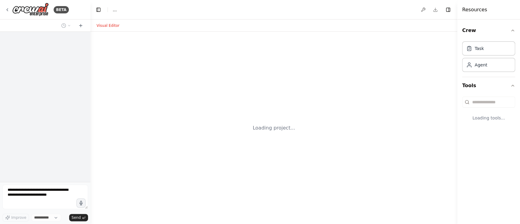
select select "****"
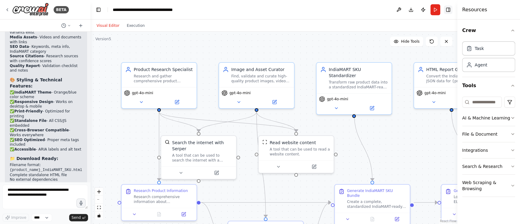
click at [448, 12] on button "Toggle Right Sidebar" at bounding box center [448, 9] width 9 height 9
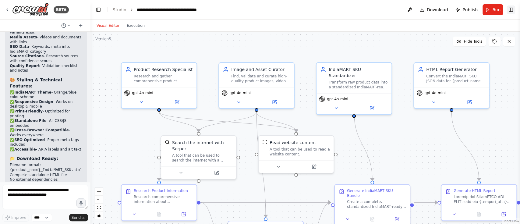
scroll to position [2158, 0]
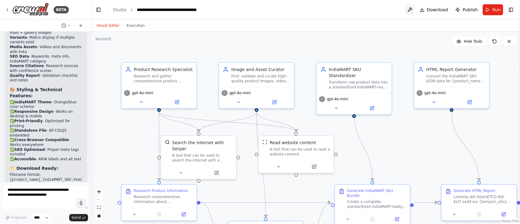
click at [409, 12] on button at bounding box center [410, 9] width 10 height 11
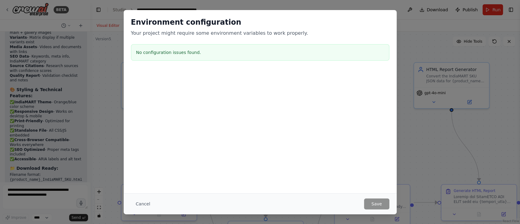
click at [431, 23] on div "Environment configuration Your project might require some environment variables…" at bounding box center [260, 112] width 520 height 224
click at [138, 207] on button "Cancel" at bounding box center [143, 203] width 24 height 11
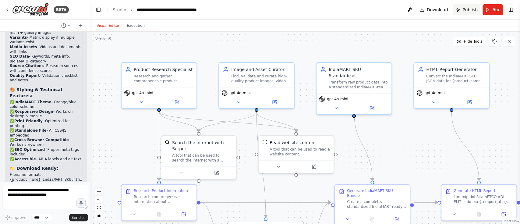
click at [471, 12] on span "Publish" at bounding box center [469, 10] width 15 height 6
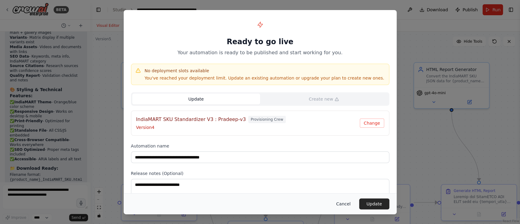
click at [342, 203] on button "Cancel" at bounding box center [343, 203] width 24 height 11
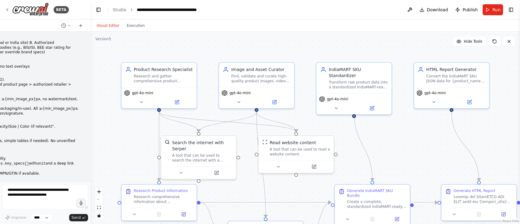
scroll to position [0, 0]
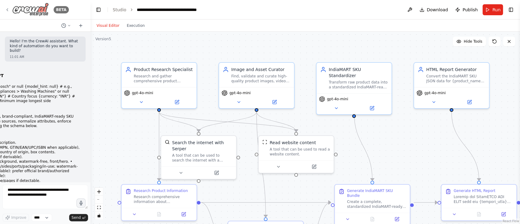
click at [9, 9] on icon at bounding box center [7, 9] width 5 height 5
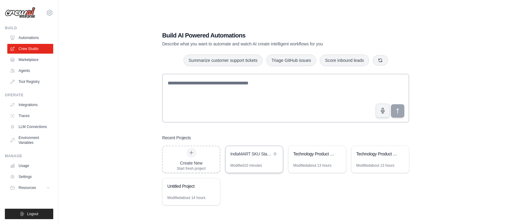
click at [239, 152] on div "IndiaMART SKU Standardizer V3 : Pradeep" at bounding box center [252, 154] width 42 height 6
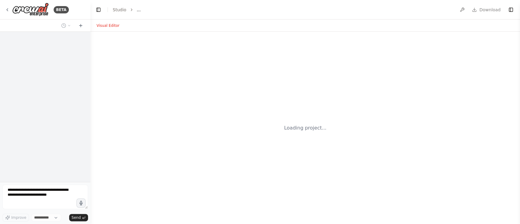
select select "****"
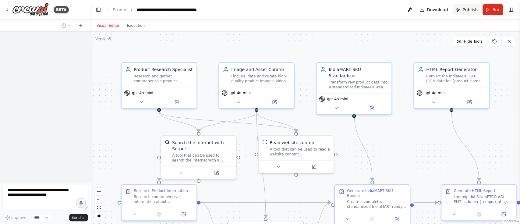
click at [465, 9] on span "Publish" at bounding box center [469, 10] width 15 height 6
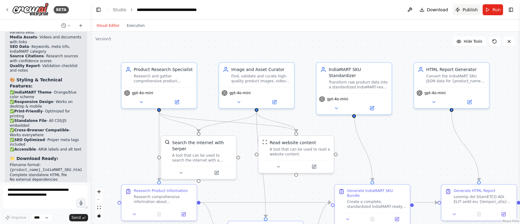
scroll to position [2158, 0]
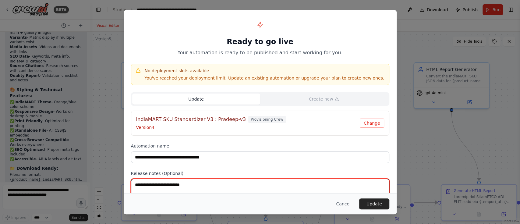
click at [210, 184] on textarea at bounding box center [260, 191] width 258 height 24
type textarea "**********"
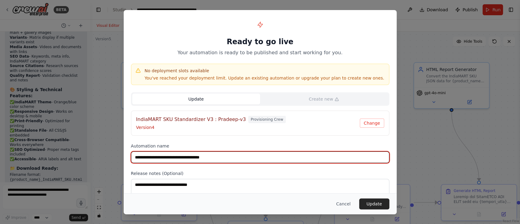
click at [244, 157] on input "**********" at bounding box center [260, 157] width 258 height 12
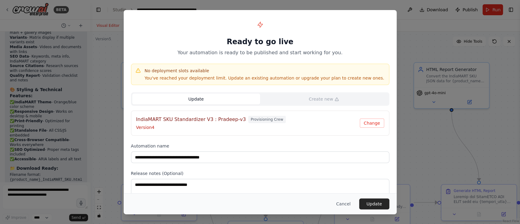
drag, startPoint x: 371, startPoint y: 201, endPoint x: 231, endPoint y: 162, distance: 145.0
click at [231, 162] on div "**********" at bounding box center [260, 112] width 273 height 204
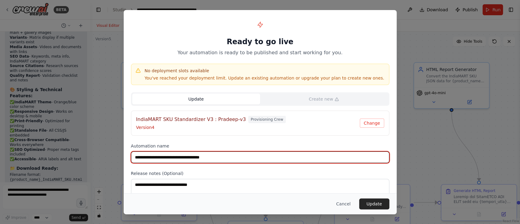
click at [222, 157] on input "**********" at bounding box center [260, 157] width 258 height 12
type input "**********"
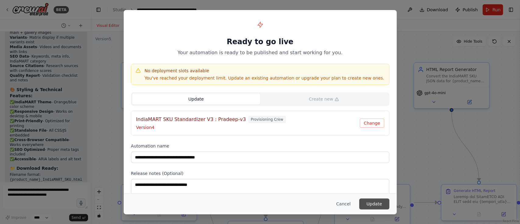
click at [370, 202] on button "Update" at bounding box center [374, 203] width 30 height 11
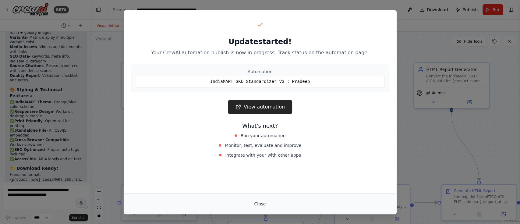
click at [256, 201] on button "Close" at bounding box center [259, 203] width 21 height 11
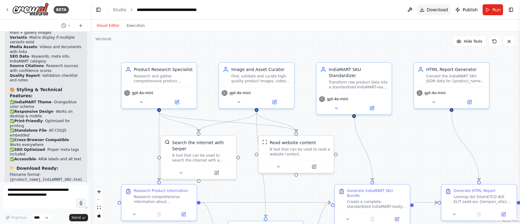
click at [443, 11] on span "Download" at bounding box center [437, 10] width 21 height 6
click at [46, 195] on textarea at bounding box center [45, 197] width 86 height 24
click at [259, 79] on div "Find, validate and curate high-quality product images, videos and documents for…" at bounding box center [260, 77] width 59 height 10
click at [275, 102] on icon at bounding box center [275, 101] width 4 height 4
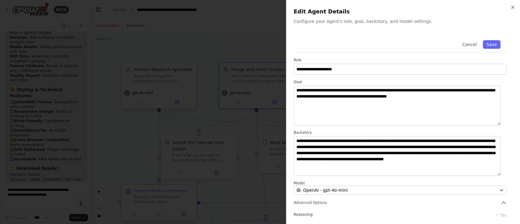
scroll to position [51, 0]
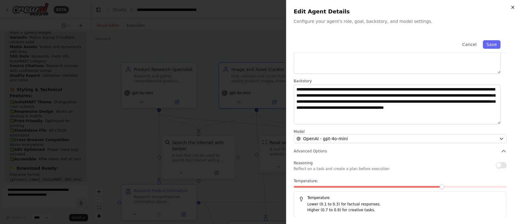
click at [511, 6] on icon "button" at bounding box center [512, 7] width 5 height 5
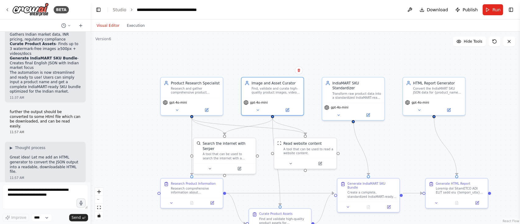
scroll to position [1725, 0]
click at [69, 24] on icon at bounding box center [69, 26] width 4 height 4
click at [80, 26] on div at bounding box center [45, 112] width 90 height 224
click at [81, 26] on icon at bounding box center [81, 25] width 0 height 3
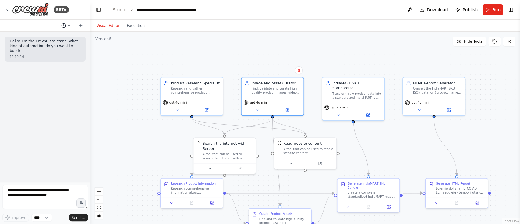
click at [70, 25] on icon at bounding box center [69, 26] width 4 height 4
click at [39, 48] on span "further the output should be converted to some Html file which can be downloade…" at bounding box center [40, 47] width 40 height 5
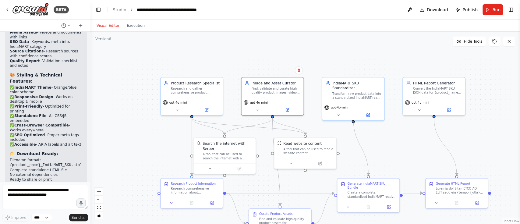
scroll to position [2158, 0]
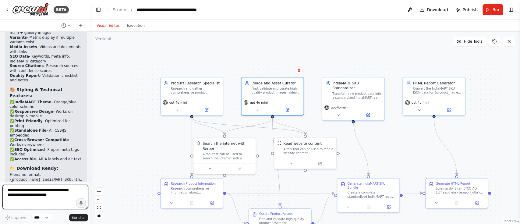
click at [42, 194] on textarea at bounding box center [45, 197] width 86 height 24
paste textarea "**********"
drag, startPoint x: 49, startPoint y: 199, endPoint x: 54, endPoint y: 196, distance: 5.7
click at [54, 196] on textarea "**********" at bounding box center [45, 197] width 86 height 24
click at [54, 198] on textarea "**********" at bounding box center [45, 197] width 86 height 24
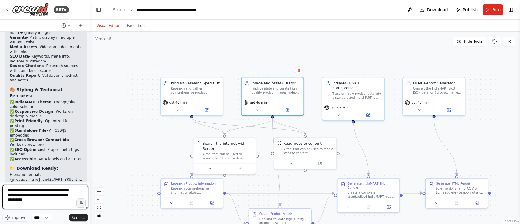
drag, startPoint x: 53, startPoint y: 199, endPoint x: 16, endPoint y: 200, distance: 36.9
click at [16, 200] on textarea "**********" at bounding box center [45, 197] width 86 height 24
click at [65, 190] on textarea "**********" at bounding box center [45, 197] width 86 height 24
click at [42, 189] on textarea "**********" at bounding box center [45, 197] width 86 height 24
click at [30, 190] on textarea "**********" at bounding box center [45, 197] width 86 height 24
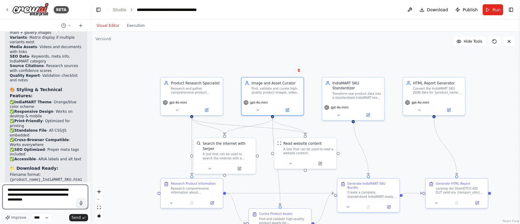
click at [35, 196] on textarea "**********" at bounding box center [45, 197] width 86 height 24
click at [41, 187] on textarea "**********" at bounding box center [45, 197] width 86 height 24
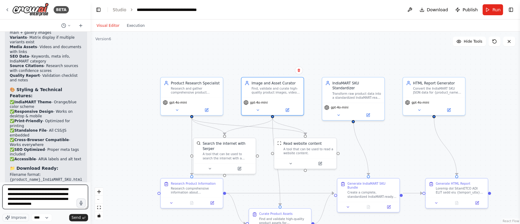
scroll to position [5, 0]
type textarea "**********"
click at [75, 217] on span "Send" at bounding box center [76, 217] width 9 height 5
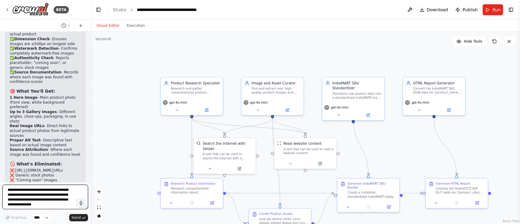
scroll to position [2630, 0]
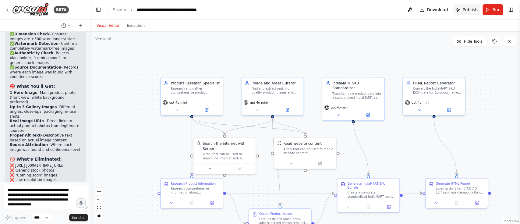
click at [470, 9] on span "Publish" at bounding box center [469, 10] width 15 height 6
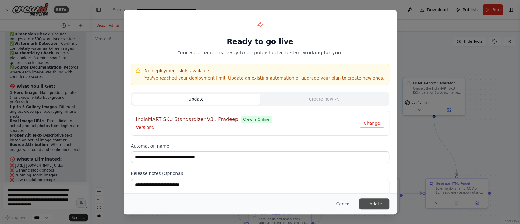
click at [369, 204] on button "Update" at bounding box center [374, 203] width 30 height 11
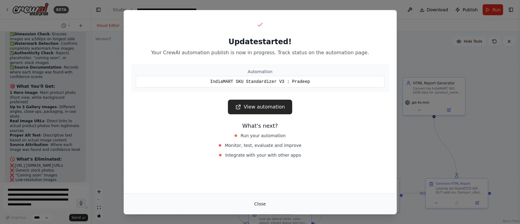
click at [257, 204] on button "Close" at bounding box center [259, 203] width 21 height 11
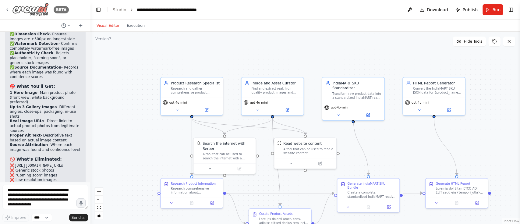
click at [27, 8] on img at bounding box center [30, 10] width 37 height 14
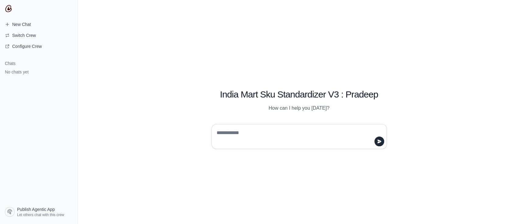
click at [228, 133] on textarea at bounding box center [297, 136] width 164 height 17
paste textarea "**********"
type textarea "**********"
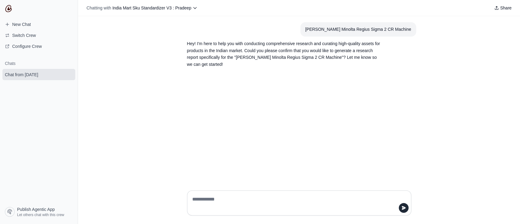
click at [220, 198] on textarea at bounding box center [297, 202] width 213 height 17
type textarea "***"
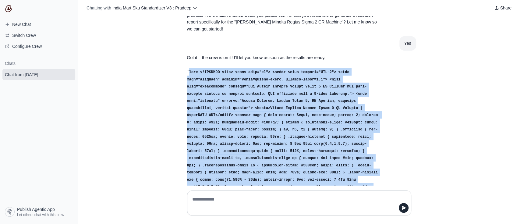
scroll to position [288, 0]
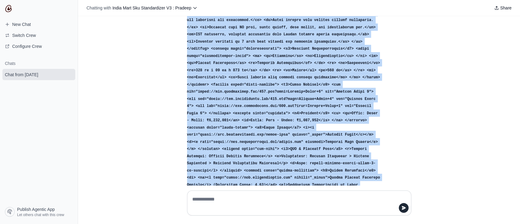
drag, startPoint x: 186, startPoint y: 70, endPoint x: 334, endPoint y: 180, distance: 185.0
click at [334, 180] on div "[PERSON_NAME] Minolta Regius Sigma 2 CR Machine Hey! I'm here to help you with …" at bounding box center [299, 100] width 442 height 169
copy code "html <!DOCTYPE html> <html lang="en"> <head> <meta charset="UTF-8"> <meta name=…"
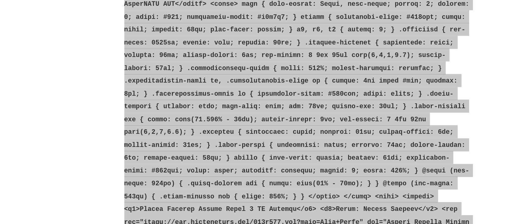
scroll to position [0, 0]
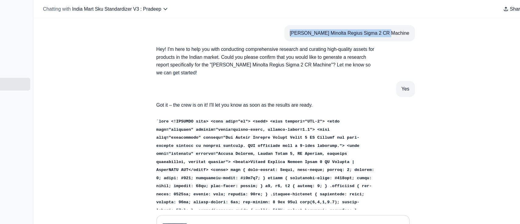
drag, startPoint x: 324, startPoint y: 29, endPoint x: 409, endPoint y: 33, distance: 85.4
click at [409, 33] on section "[PERSON_NAME] Minolta Regius Sigma 2 CR Machine" at bounding box center [358, 29] width 116 height 14
copy div "[PERSON_NAME] Minolta Regius Sigma 2 CR Machine"
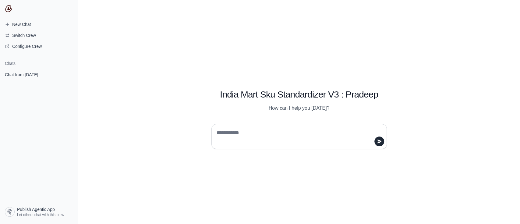
click at [238, 131] on textarea at bounding box center [297, 136] width 164 height 17
paste textarea "**********"
type textarea "**********"
click at [235, 135] on textarea at bounding box center [297, 136] width 164 height 17
type textarea "**********"
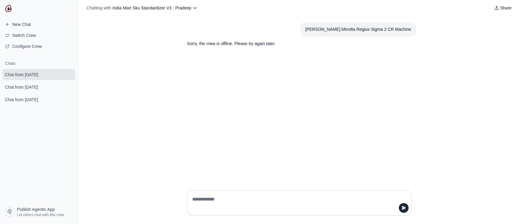
click at [332, 30] on div "[PERSON_NAME] Minolta Regius Sigma 2 CR Machine" at bounding box center [358, 29] width 106 height 7
drag, startPoint x: 410, startPoint y: 30, endPoint x: 322, endPoint y: 32, distance: 87.4
click at [322, 32] on section "[PERSON_NAME] Minolta Regius Sigma 2 CR Machine" at bounding box center [358, 29] width 116 height 14
copy div "[PERSON_NAME] Minolta Regius Sigma 2 CR Machine"
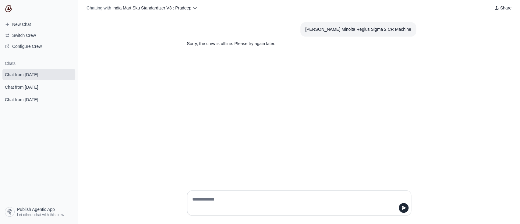
click at [218, 196] on textarea at bounding box center [297, 202] width 213 height 17
paste textarea "**********"
type textarea "**********"
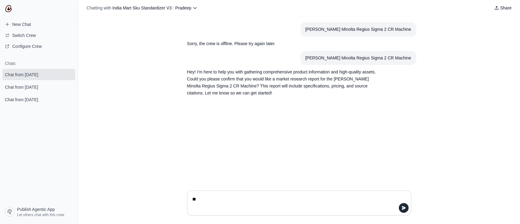
type textarea "***"
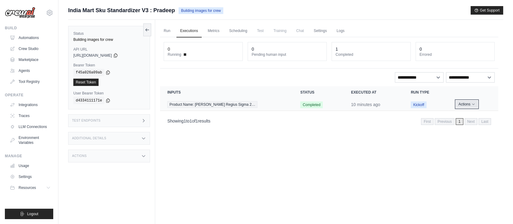
click at [472, 104] on button "Actions" at bounding box center [467, 103] width 22 height 7
click at [349, 140] on div "Run Executions Metrics Scheduling Test Training Chat Settings Logs 0 Running 0 …" at bounding box center [329, 132] width 348 height 224
click at [167, 30] on link "Run" at bounding box center [167, 31] width 14 height 13
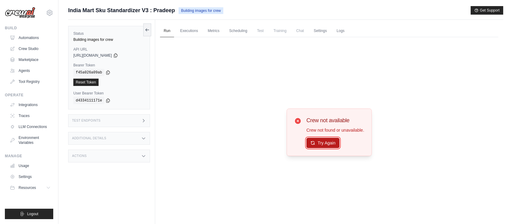
click at [330, 145] on button "Try Again" at bounding box center [323, 143] width 33 height 10
click at [190, 29] on link "Executions" at bounding box center [189, 31] width 25 height 13
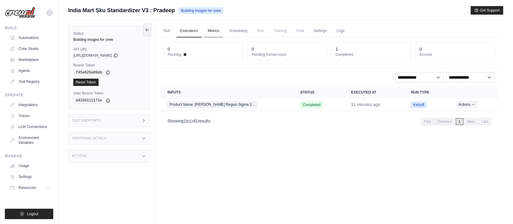
click at [217, 31] on link "Metrics" at bounding box center [213, 31] width 19 height 13
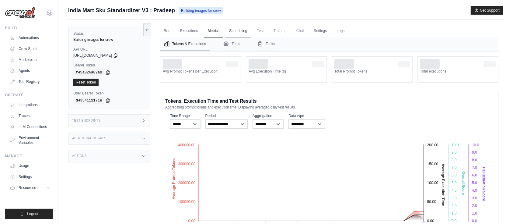
click at [235, 31] on link "Scheduling" at bounding box center [238, 31] width 25 height 13
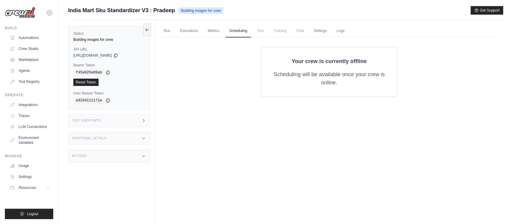
click at [263, 33] on span "Test" at bounding box center [261, 31] width 14 height 12
click at [285, 31] on span "Training" at bounding box center [280, 31] width 20 height 12
click at [308, 32] on span "Chat" at bounding box center [300, 31] width 15 height 12
click at [318, 31] on link "Settings" at bounding box center [320, 31] width 20 height 13
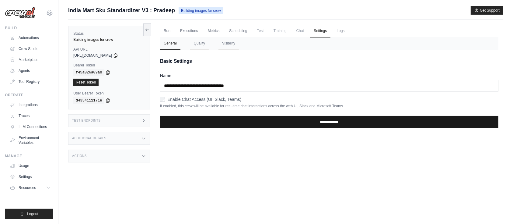
click at [270, 118] on input "**********" at bounding box center [329, 122] width 339 height 12
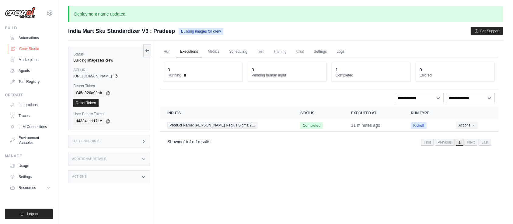
click at [32, 50] on link "Crew Studio" at bounding box center [31, 49] width 46 height 10
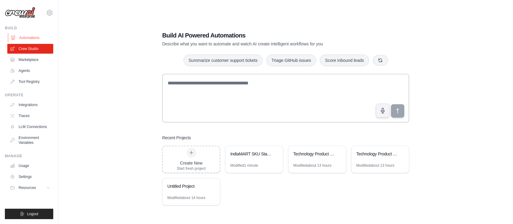
click at [31, 40] on link "Automations" at bounding box center [31, 38] width 46 height 10
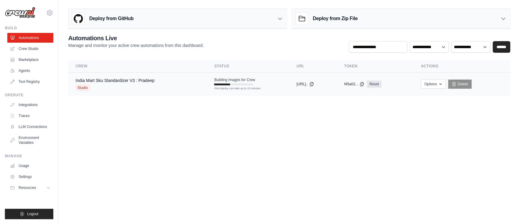
click at [132, 77] on div "India Mart Sku Standardizer V3 : Pradeep" at bounding box center [115, 80] width 79 height 6
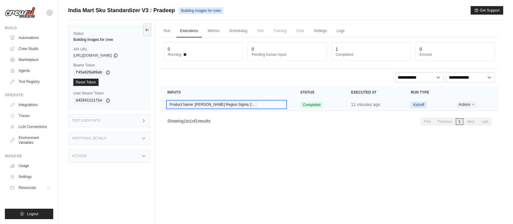
click at [246, 102] on span "Product Name: Konika Minolta Regius Sigma 2…" at bounding box center [212, 104] width 90 height 7
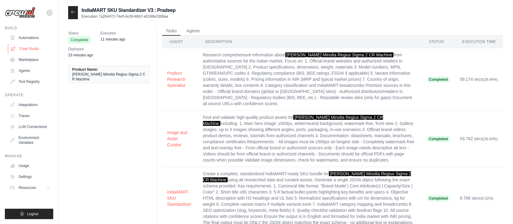
click at [33, 48] on link "Crew Studio" at bounding box center [31, 49] width 46 height 10
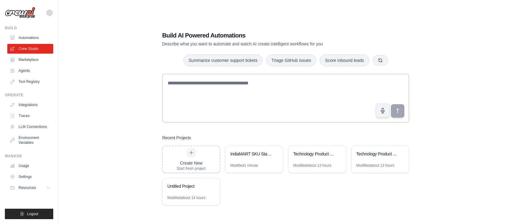
click at [30, 37] on link "Automations" at bounding box center [30, 38] width 46 height 10
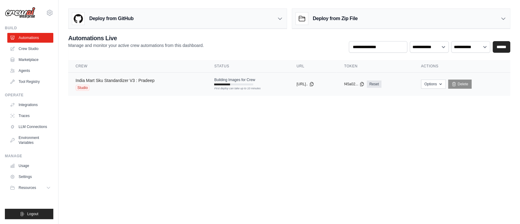
click at [145, 81] on link "India Mart Sku Standardizer V3 : Pradeep" at bounding box center [115, 80] width 79 height 5
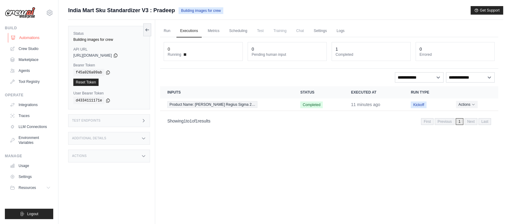
click at [27, 39] on link "Automations" at bounding box center [31, 38] width 46 height 10
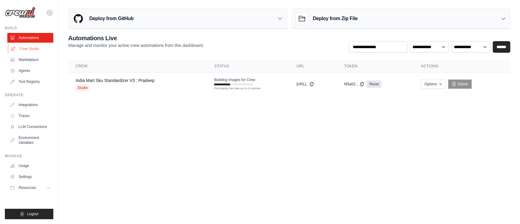
click at [31, 48] on link "Crew Studio" at bounding box center [31, 49] width 46 height 10
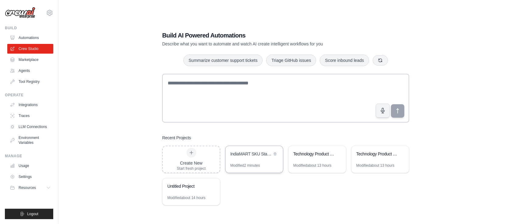
click at [242, 159] on div "IndiaMART SKU Standardizer V3 : Pradeep" at bounding box center [255, 154] width 58 height 17
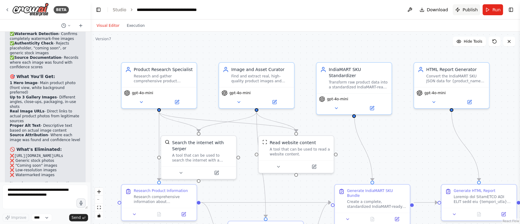
click at [467, 9] on span "Publish" at bounding box center [469, 10] width 15 height 6
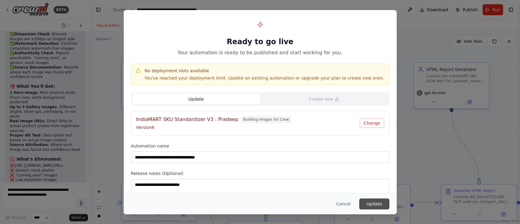
click at [368, 205] on button "Update" at bounding box center [374, 203] width 30 height 11
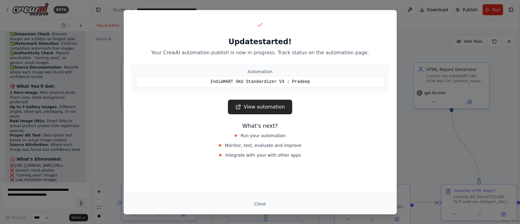
click at [94, 54] on div "Update started! Your CrewAI automation publish is now in progress. Track status…" at bounding box center [260, 112] width 520 height 224
click at [258, 199] on button "Close" at bounding box center [259, 203] width 21 height 11
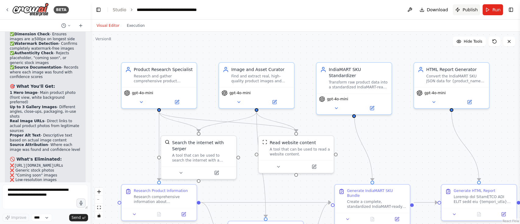
click at [465, 13] on button "Publish" at bounding box center [466, 9] width 27 height 11
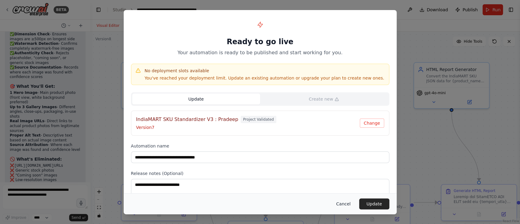
click at [344, 202] on button "Cancel" at bounding box center [343, 203] width 24 height 11
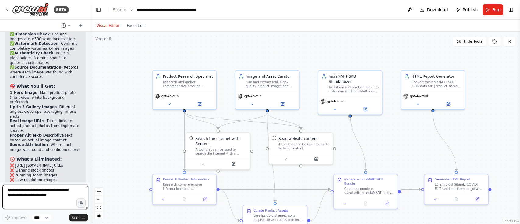
click at [49, 193] on textarea at bounding box center [45, 197] width 86 height 24
type textarea "**********"
click at [74, 218] on span "Send" at bounding box center [76, 217] width 9 height 5
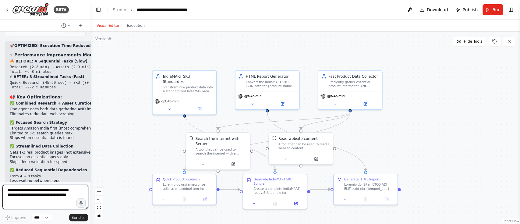
scroll to position [3318, 0]
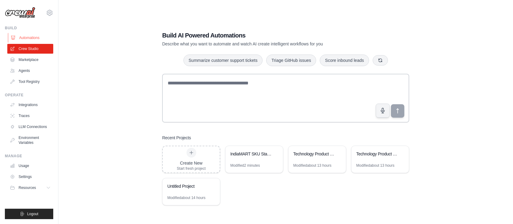
click at [32, 35] on link "Automations" at bounding box center [31, 38] width 46 height 10
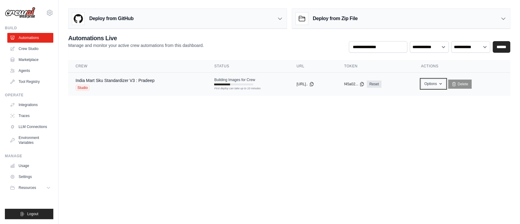
click at [443, 83] on icon "button" at bounding box center [440, 83] width 5 height 5
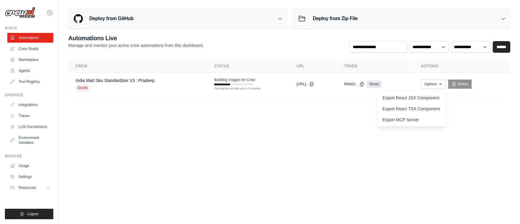
click at [291, 130] on body "[PERSON_NAME][EMAIL_ADDRESS][DOMAIN_NAME] Settings Build Automations Crew Studio" at bounding box center [260, 112] width 520 height 224
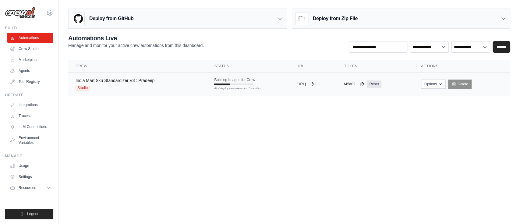
click at [107, 79] on link "India Mart Sku Standardizer V3 : Pradeep" at bounding box center [115, 80] width 79 height 5
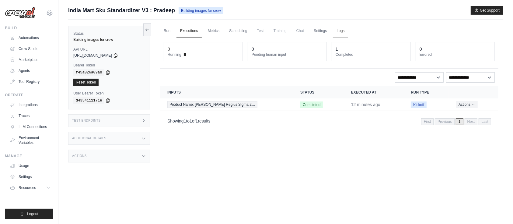
click at [341, 31] on link "Logs" at bounding box center [340, 31] width 15 height 13
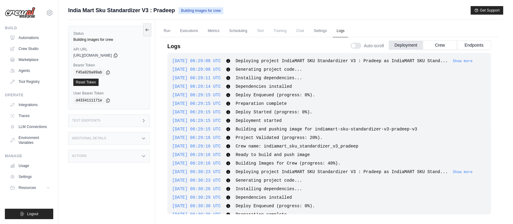
scroll to position [742, 0]
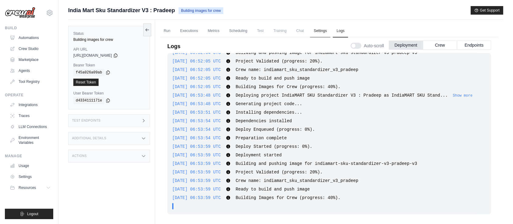
click at [320, 32] on link "Settings" at bounding box center [320, 31] width 20 height 13
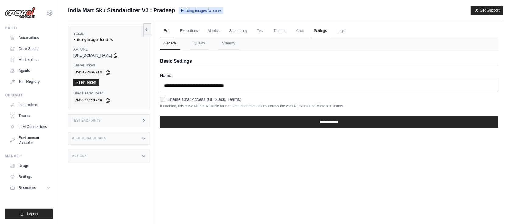
click at [165, 29] on link "Run" at bounding box center [167, 31] width 14 height 13
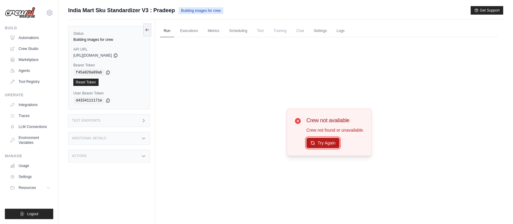
click at [322, 145] on button "Try Again" at bounding box center [323, 143] width 33 height 10
click at [190, 32] on link "Executions" at bounding box center [189, 31] width 25 height 13
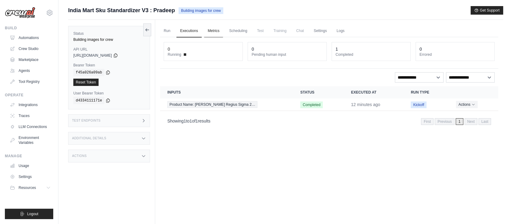
click at [216, 31] on link "Metrics" at bounding box center [213, 31] width 19 height 13
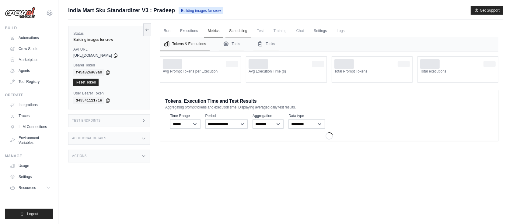
click at [236, 30] on link "Scheduling" at bounding box center [238, 31] width 25 height 13
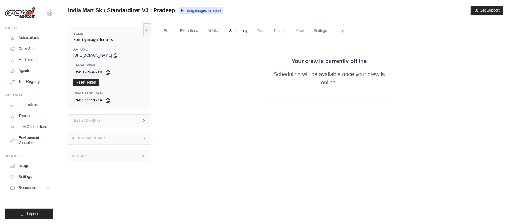
click at [255, 30] on span "Test" at bounding box center [261, 31] width 14 height 12
click at [167, 32] on link "Run" at bounding box center [167, 31] width 14 height 13
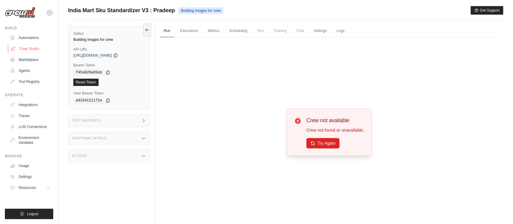
click at [34, 48] on link "Crew Studio" at bounding box center [31, 49] width 46 height 10
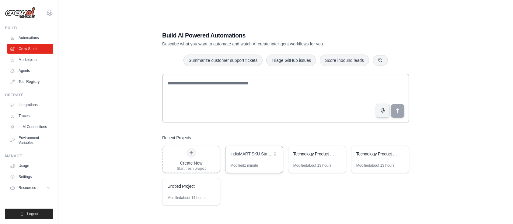
click at [243, 157] on div "IndiaMART SKU Standardizer V3 : Pradeep" at bounding box center [252, 154] width 42 height 7
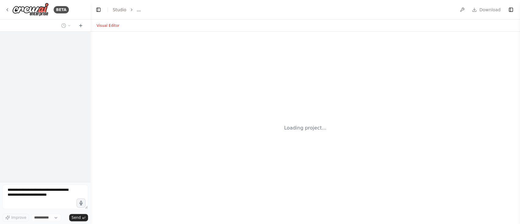
select select "****"
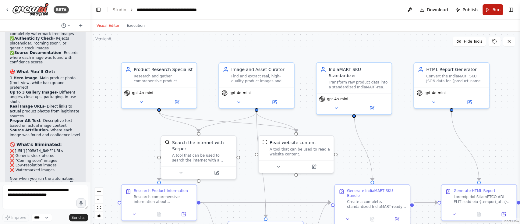
scroll to position [2630, 0]
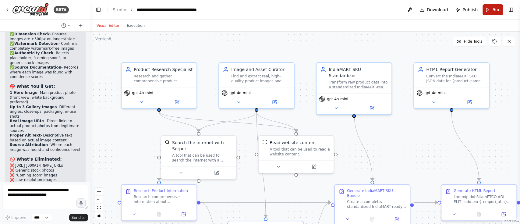
click at [491, 13] on button "Run" at bounding box center [492, 9] width 20 height 11
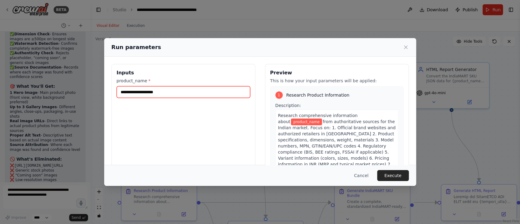
click at [195, 92] on input "product_name *" at bounding box center [183, 92] width 133 height 12
paste input "**********"
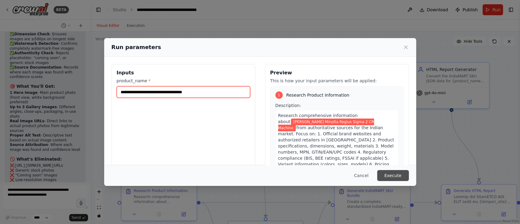
type input "**********"
click at [394, 176] on button "Execute" at bounding box center [393, 175] width 32 height 11
